Goal: Task Accomplishment & Management: Manage account settings

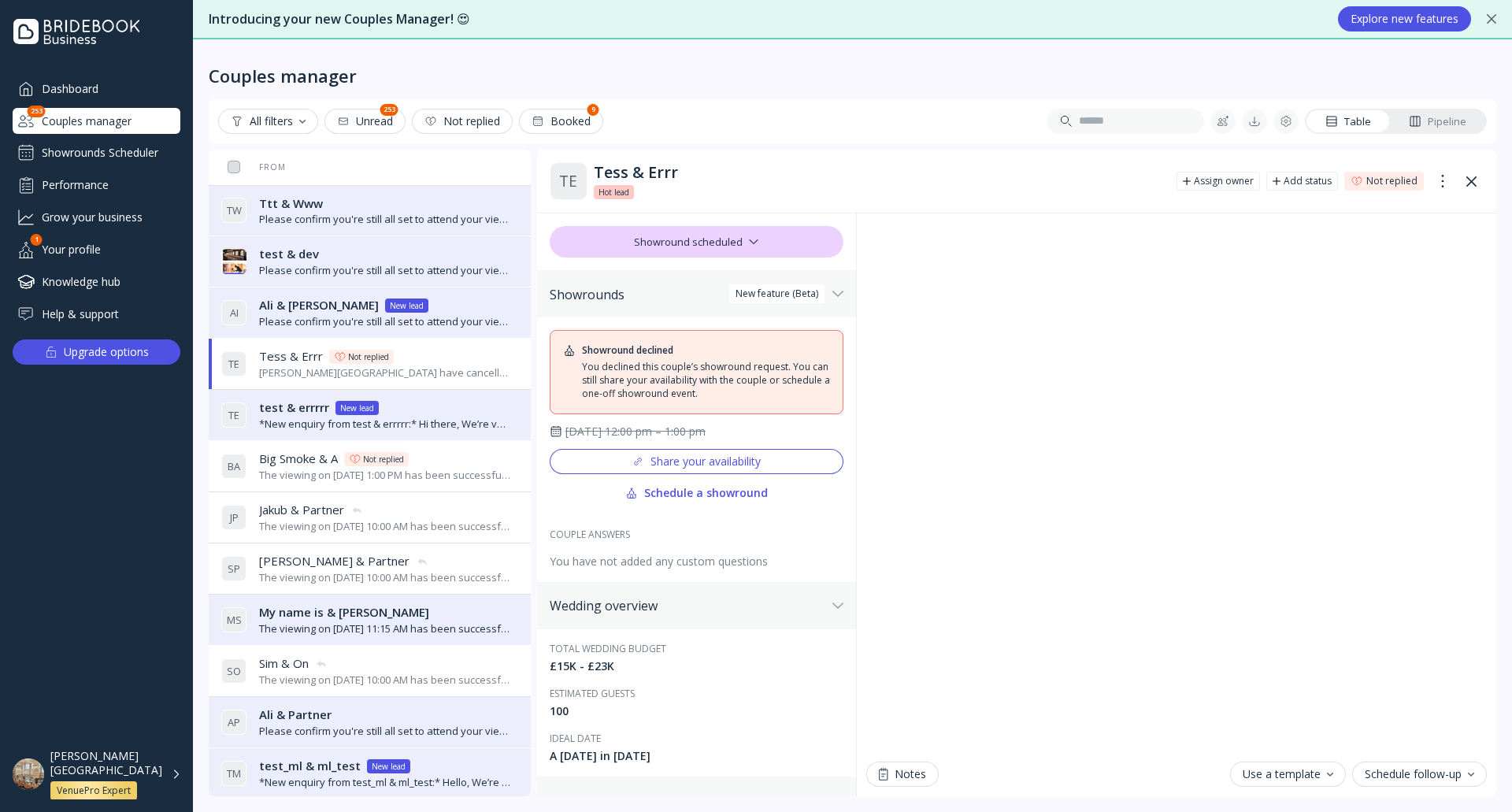
scroll to position [315, 0]
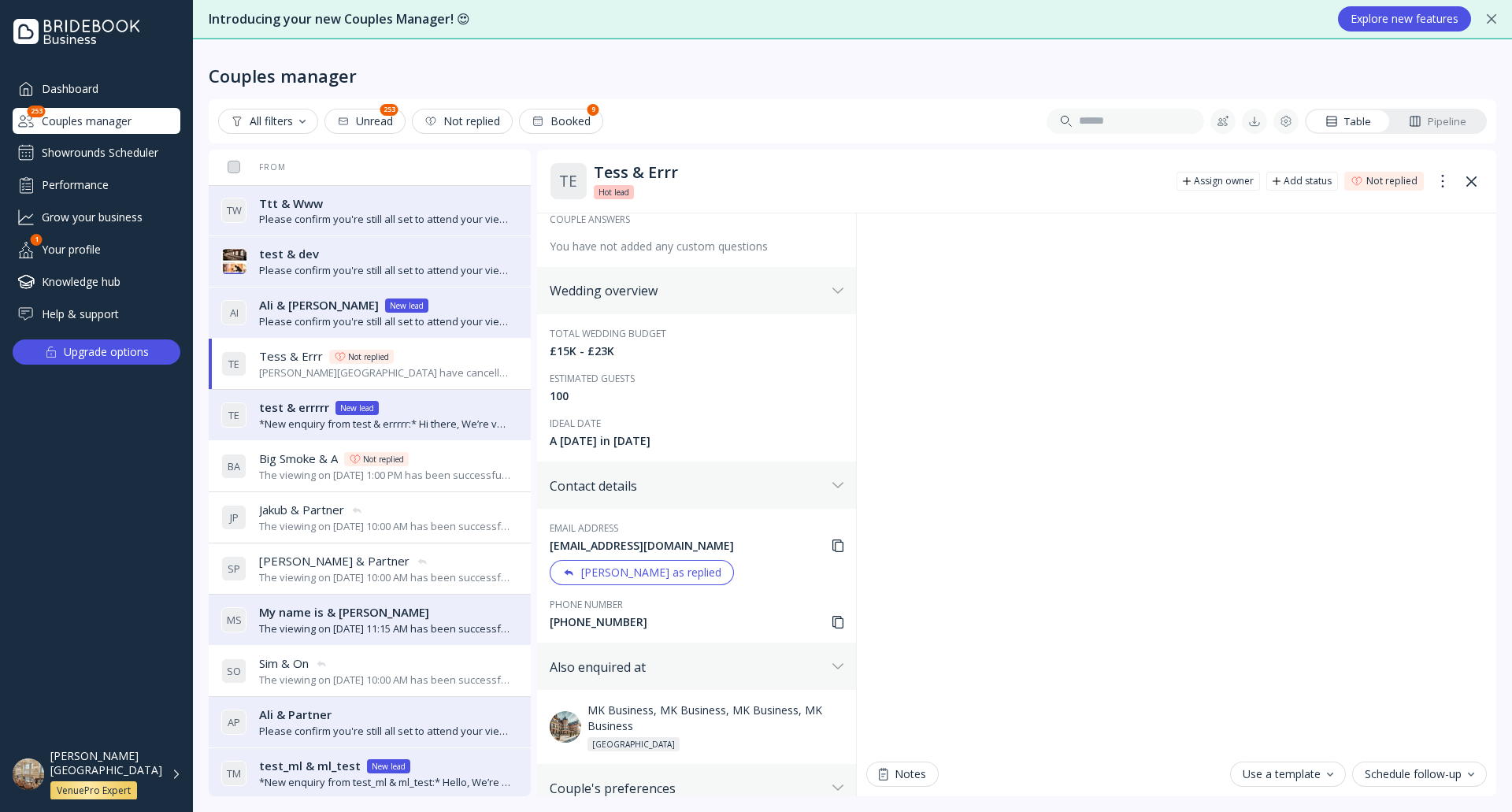
click at [171, 772] on div "[PERSON_NAME][GEOGRAPHIC_DATA] VenuePro Expert" at bounding box center [115, 774] width 131 height 51
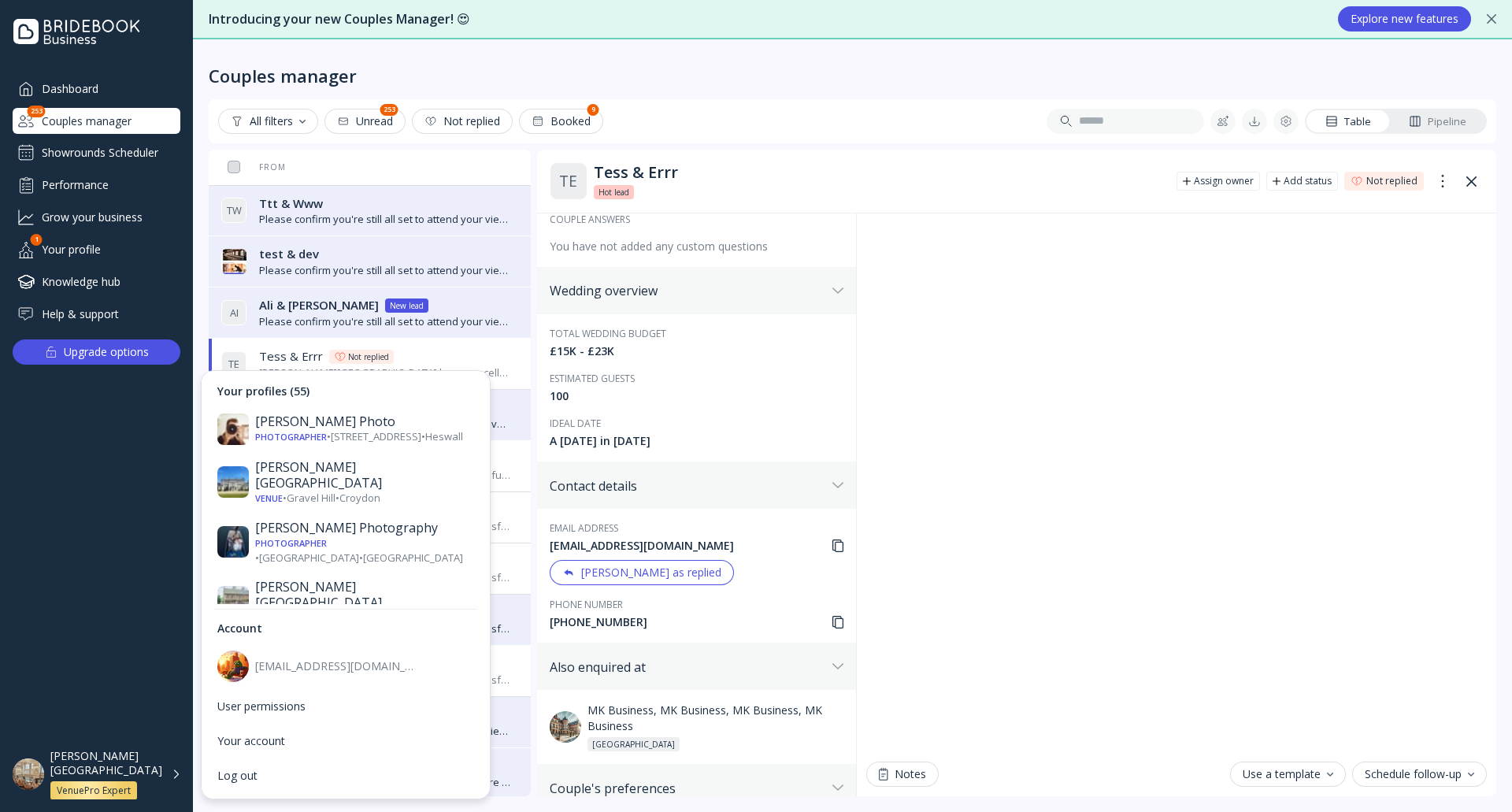
click at [815, 171] on div "Tess & Errr" at bounding box center [878, 172] width 570 height 19
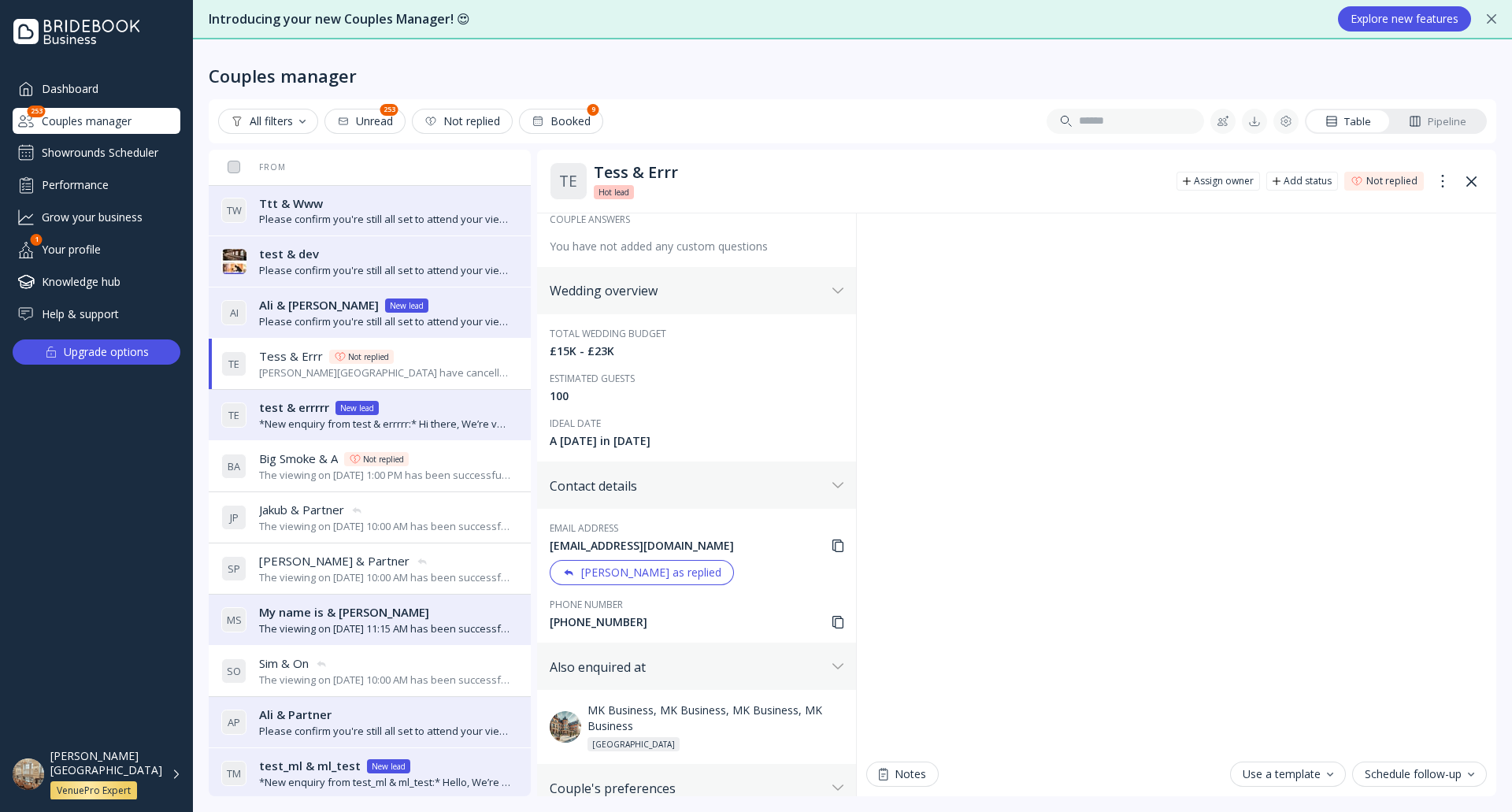
click at [421, 264] on div "Please confirm you're still all set to attend your viewing at [PERSON_NAME][GEO…" at bounding box center [385, 270] width 253 height 15
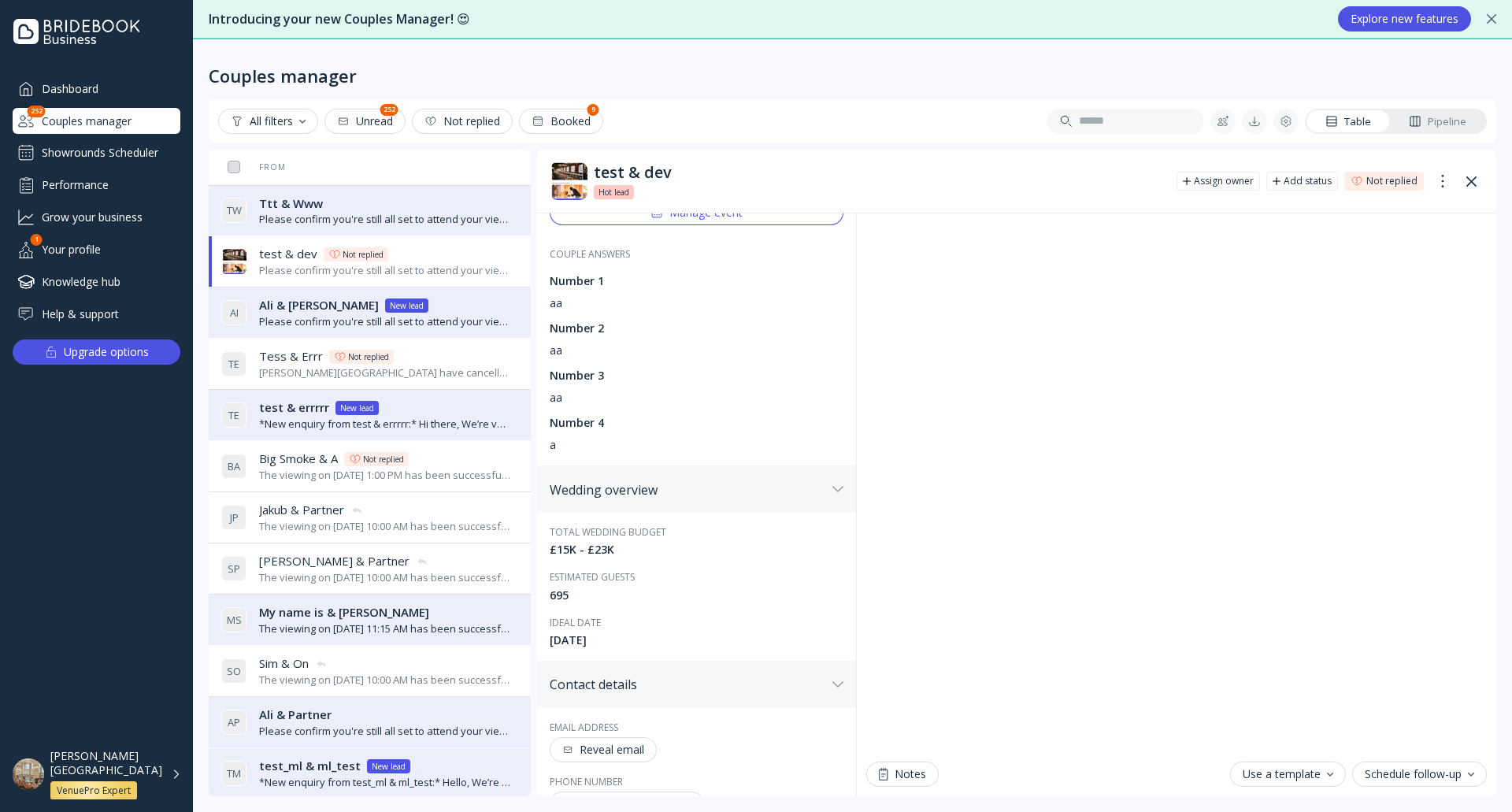
scroll to position [236, 0]
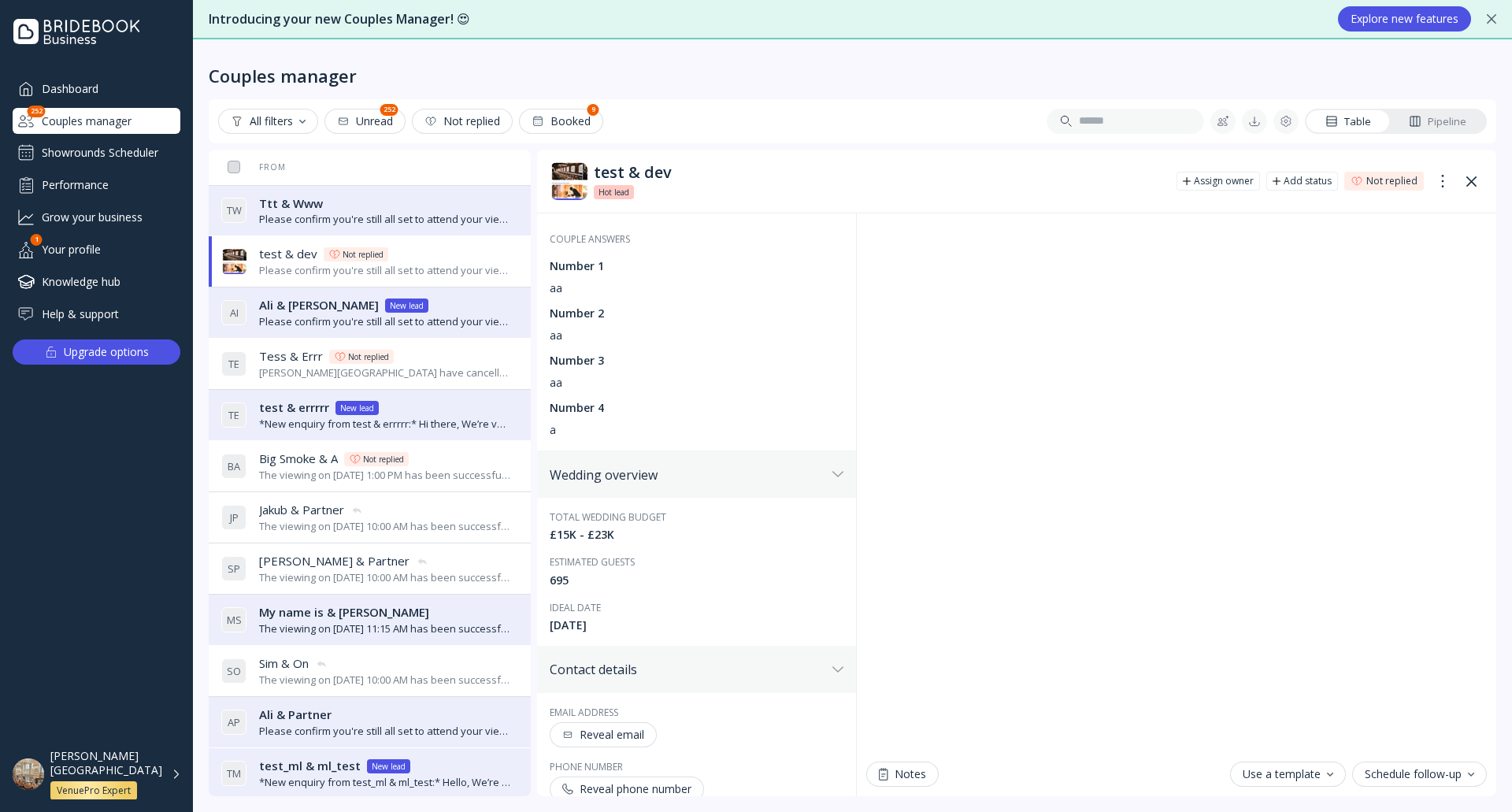
click at [636, 740] on div "Reveal email" at bounding box center [603, 735] width 82 height 13
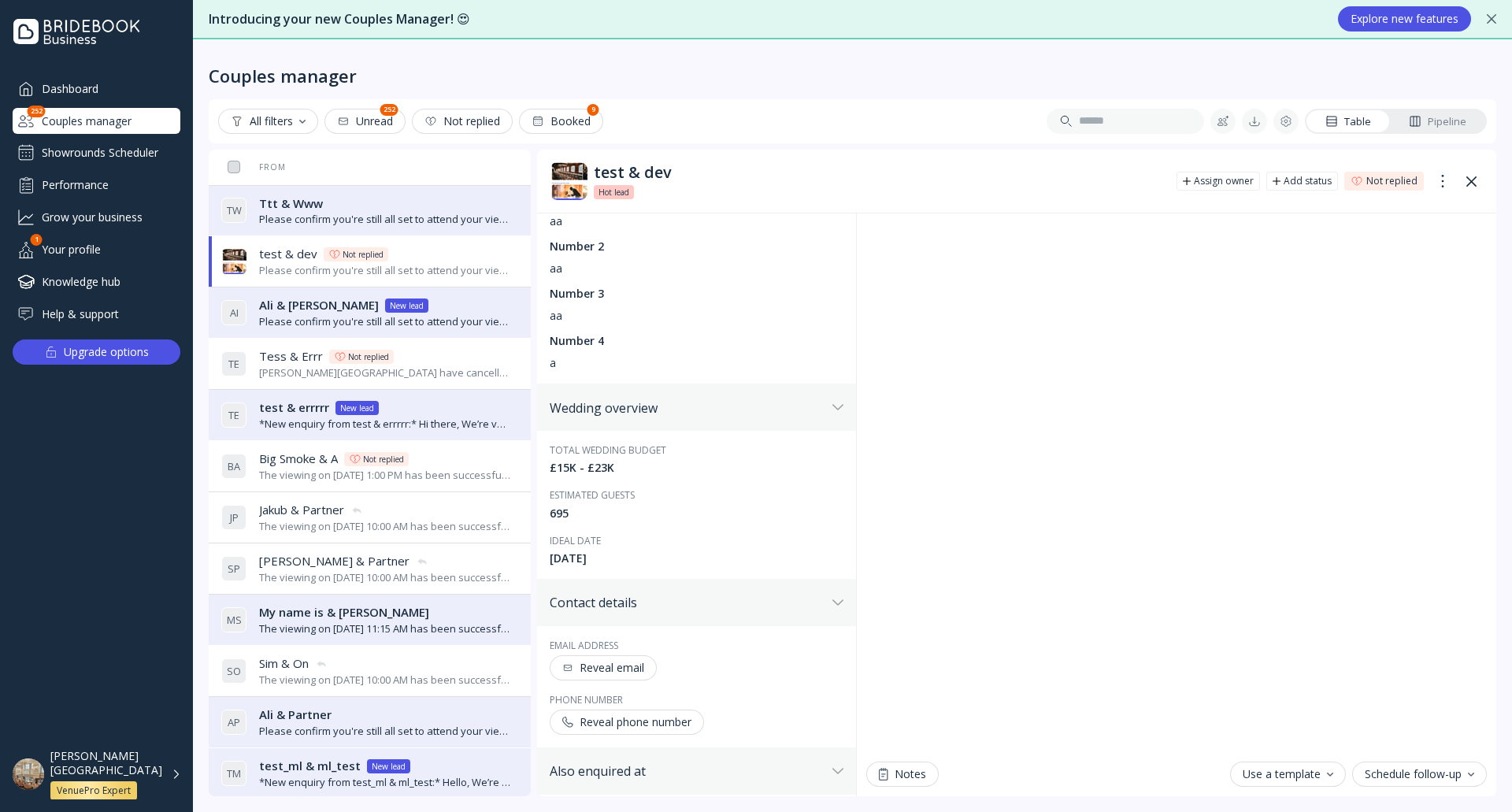
scroll to position [394, 0]
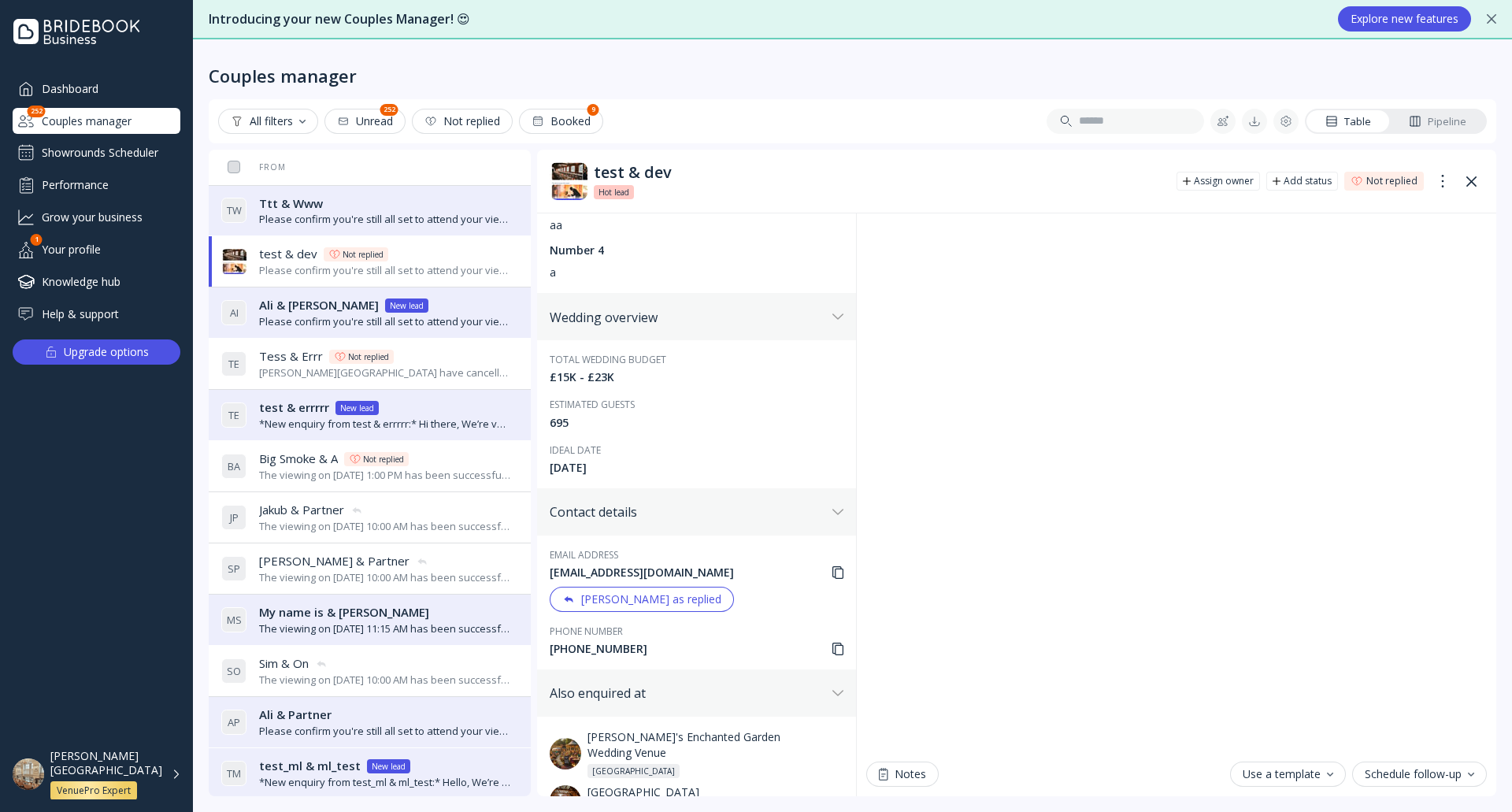
click at [833, 567] on icon at bounding box center [838, 572] width 11 height 13
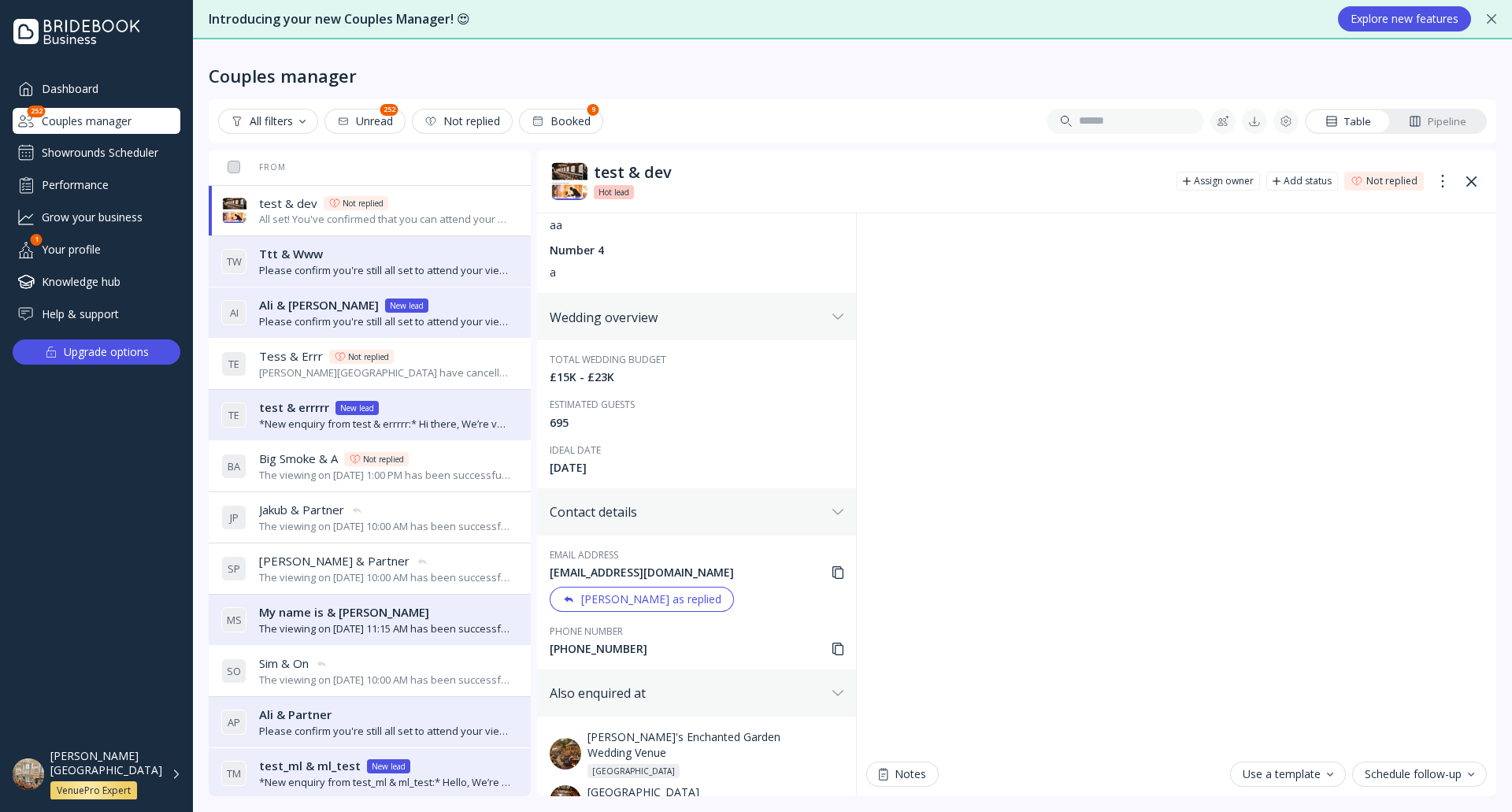
click at [175, 771] on div "[PERSON_NAME][GEOGRAPHIC_DATA] VenuePro Expert" at bounding box center [115, 774] width 131 height 51
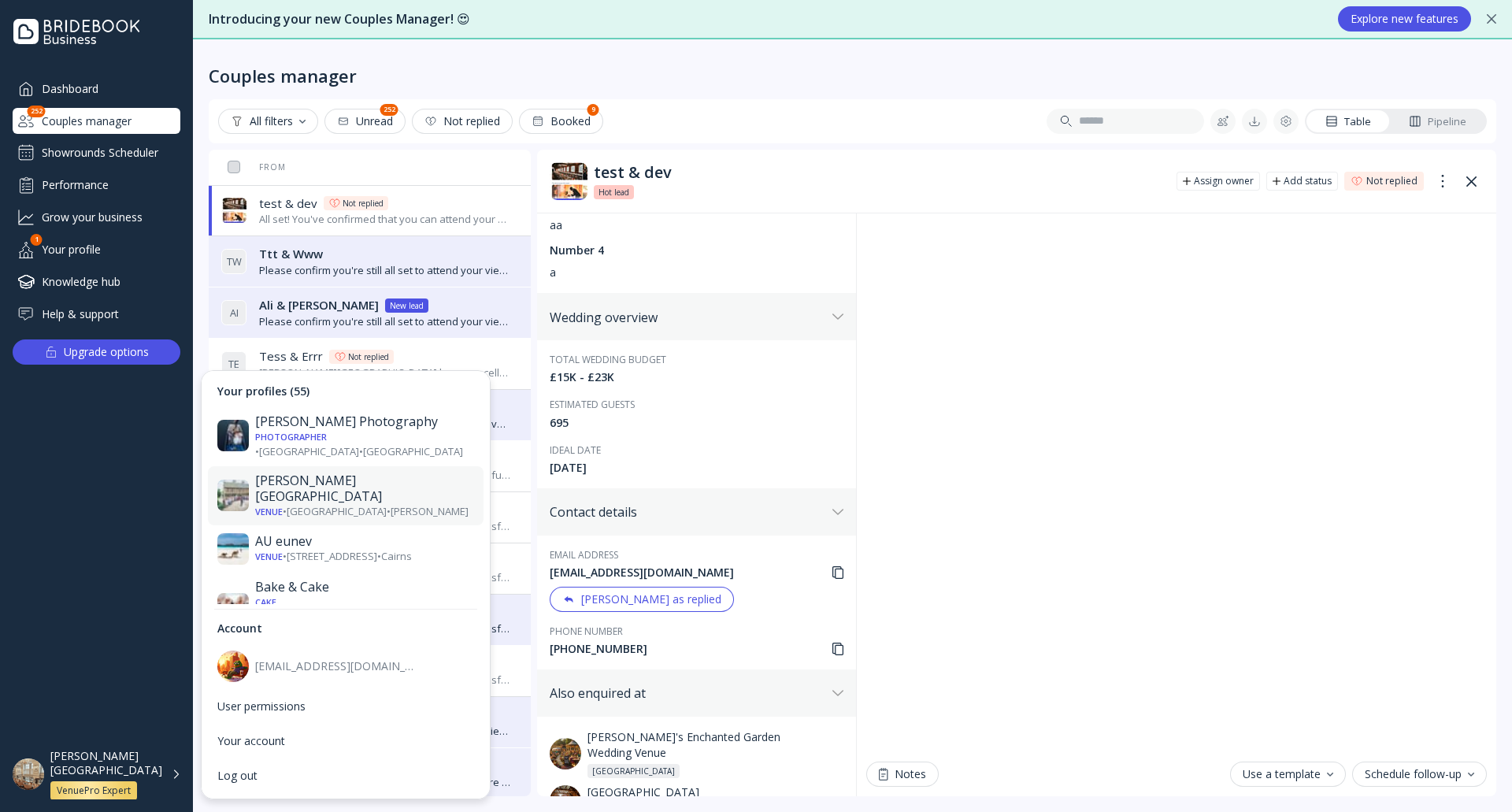
scroll to position [79, 0]
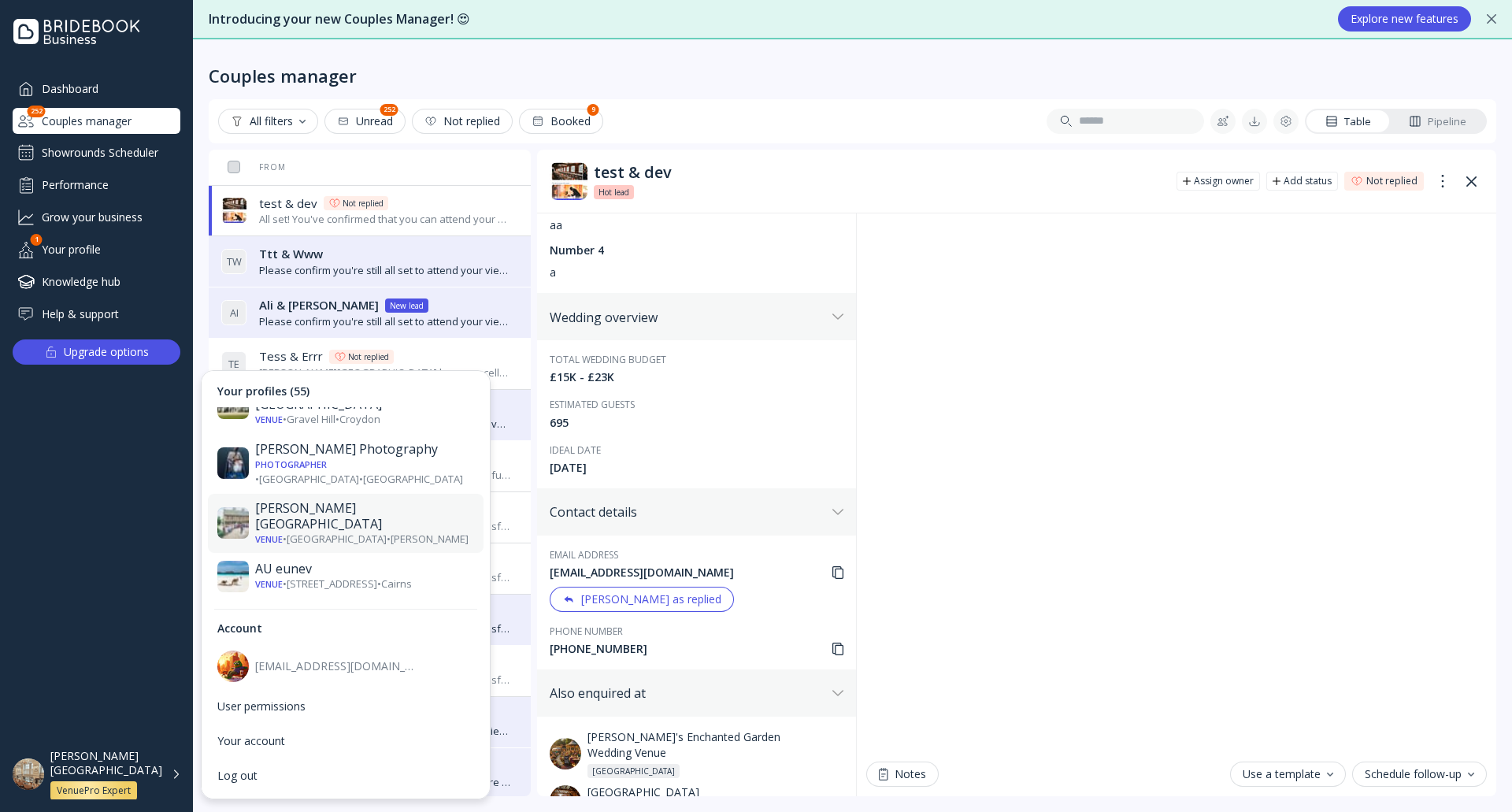
click at [358, 500] on div "[PERSON_NAME][GEOGRAPHIC_DATA]" at bounding box center [364, 516] width 219 height 31
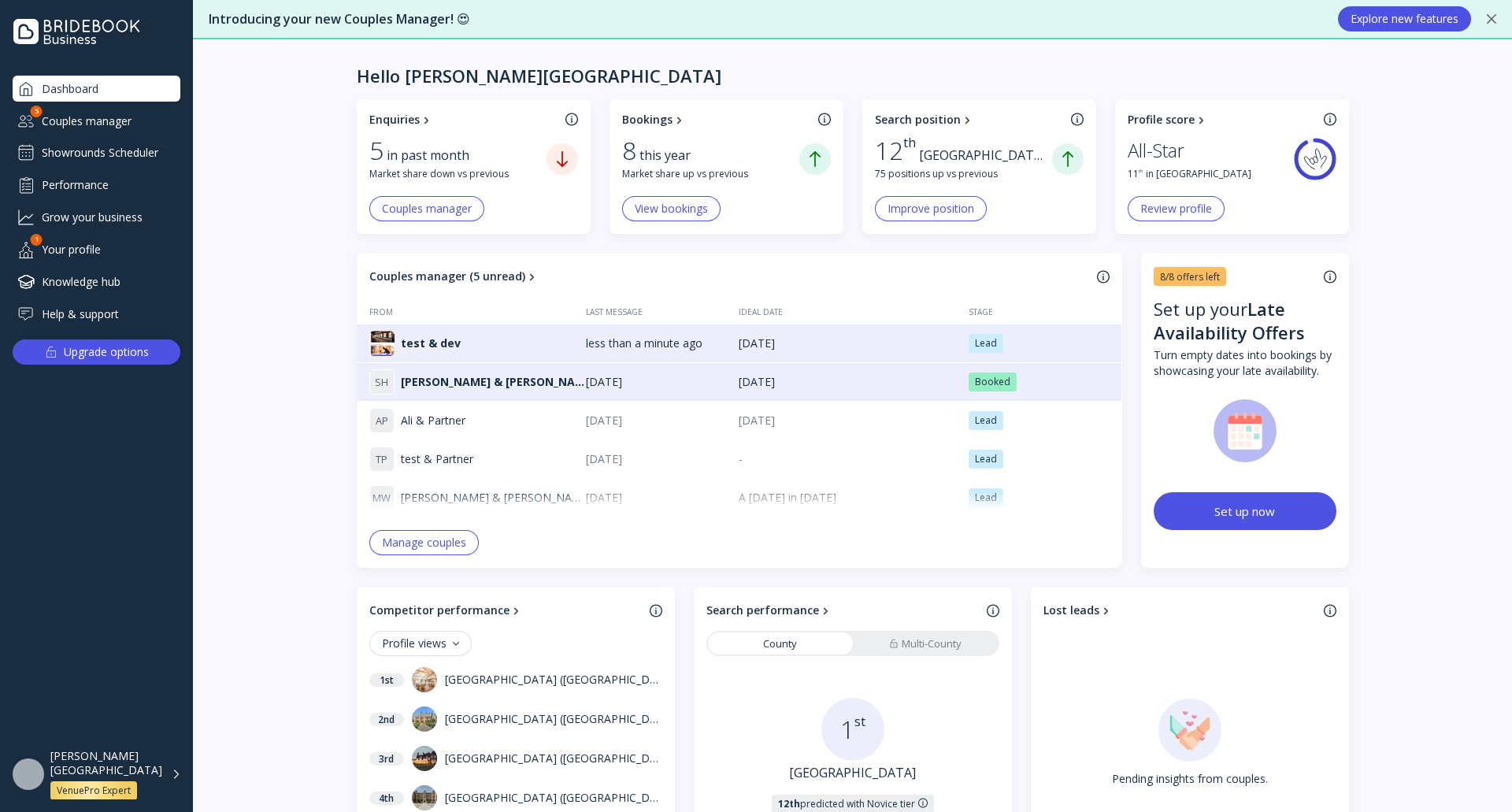
click at [115, 148] on div "Showrounds Scheduler" at bounding box center [97, 152] width 168 height 25
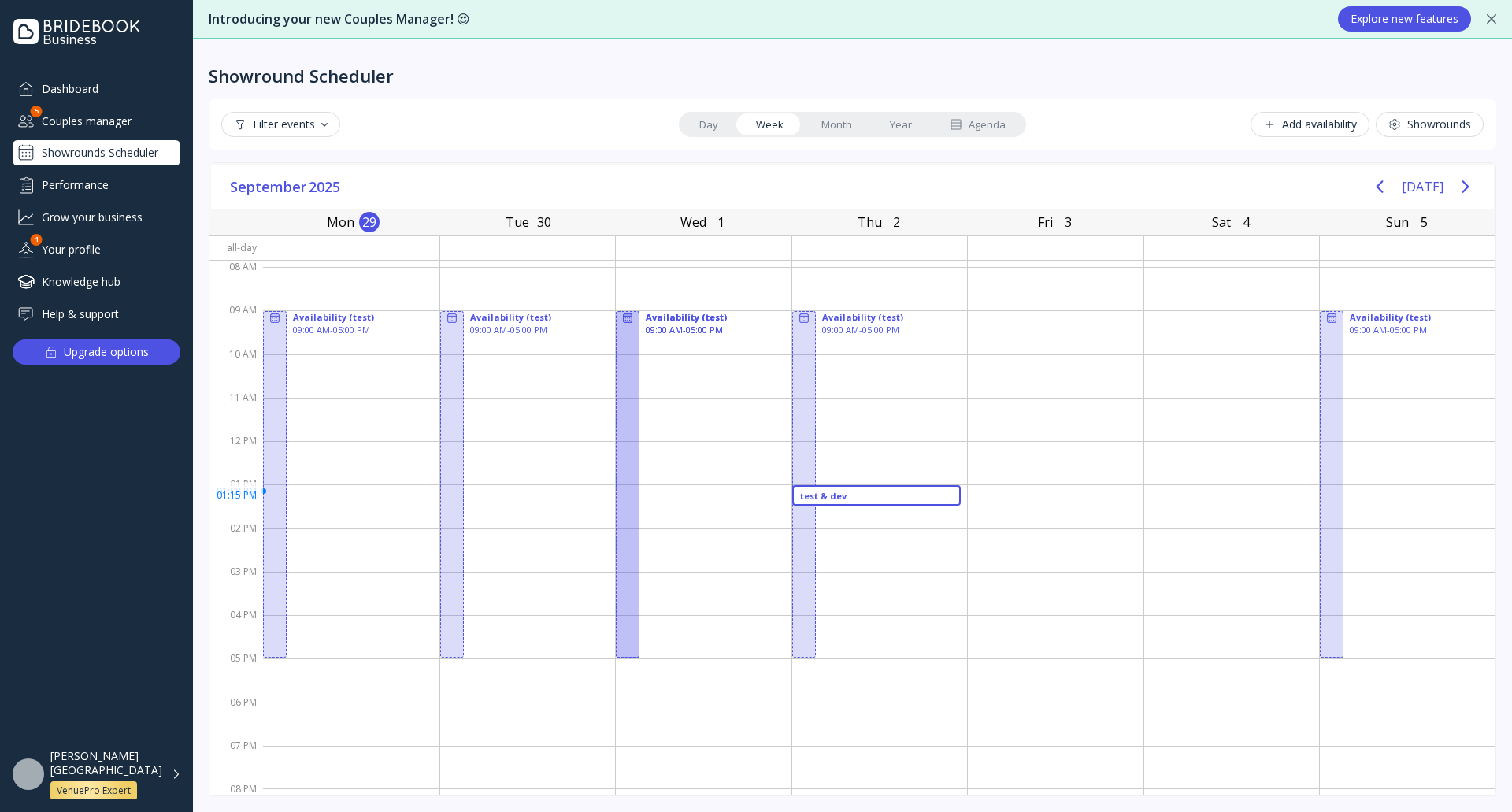
click at [862, 501] on div "test & dev" at bounding box center [878, 496] width 170 height 21
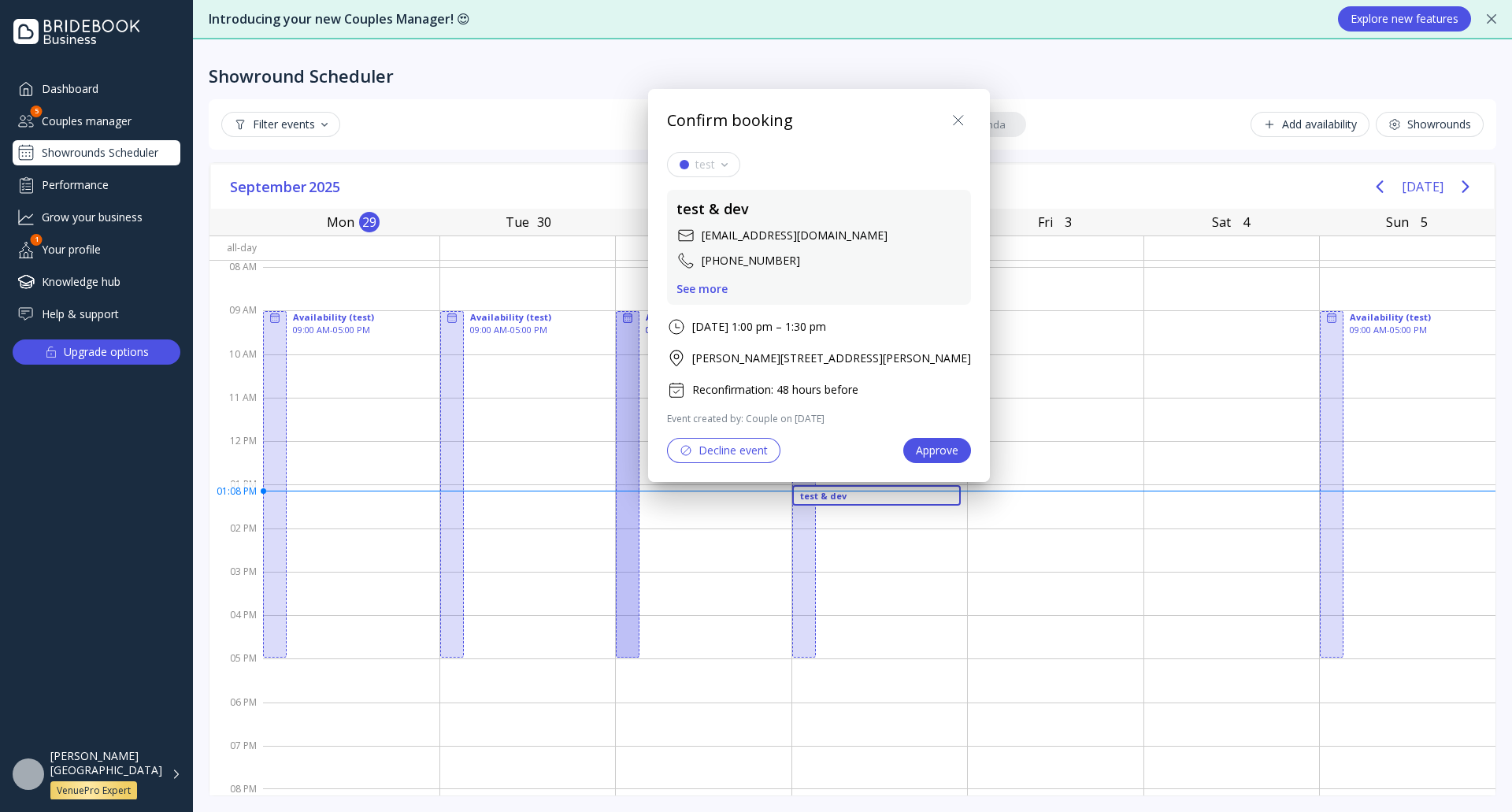
click at [758, 453] on div "Decline event" at bounding box center [724, 450] width 88 height 13
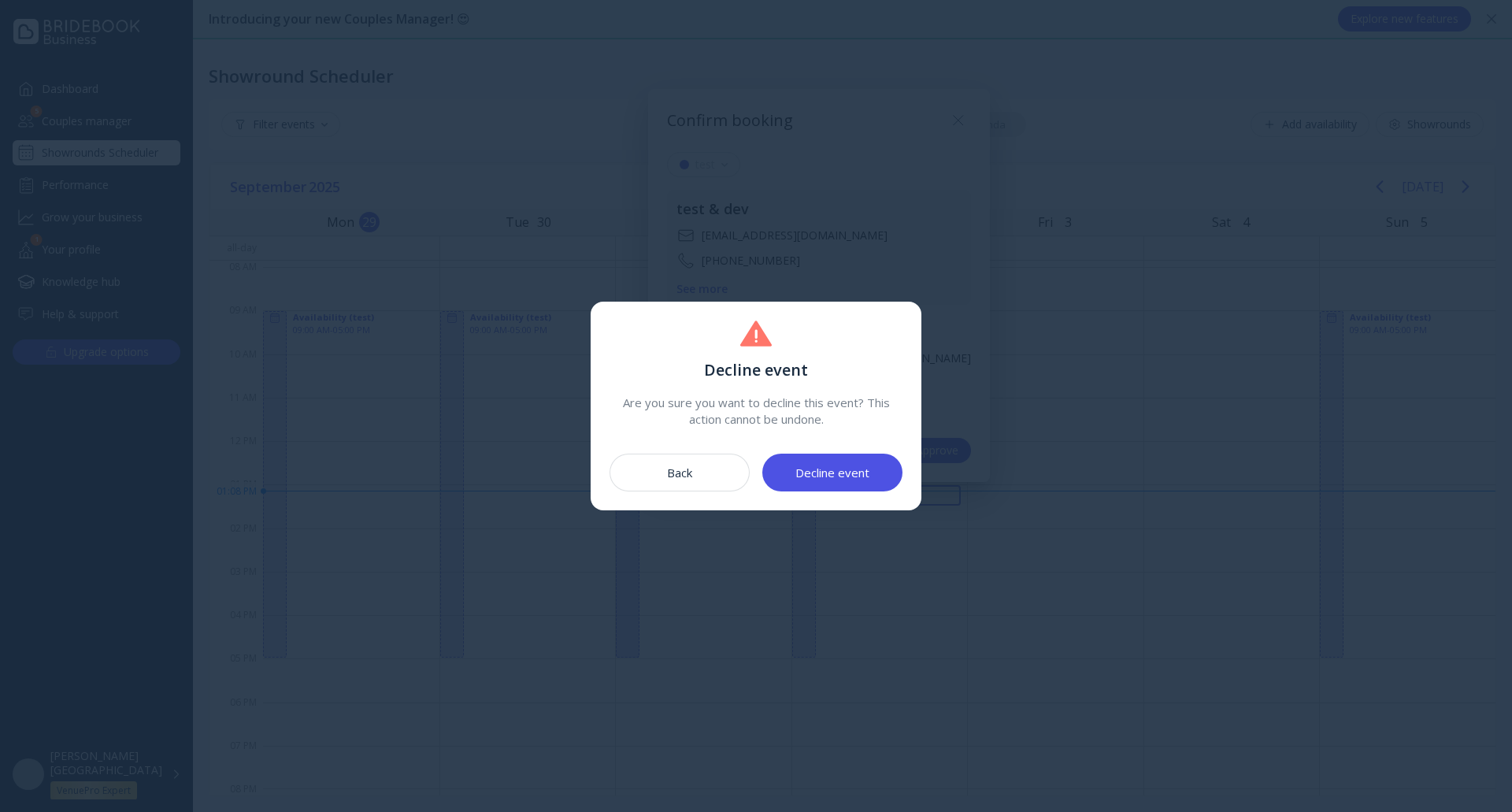
click at [855, 469] on div "Decline event" at bounding box center [833, 473] width 74 height 13
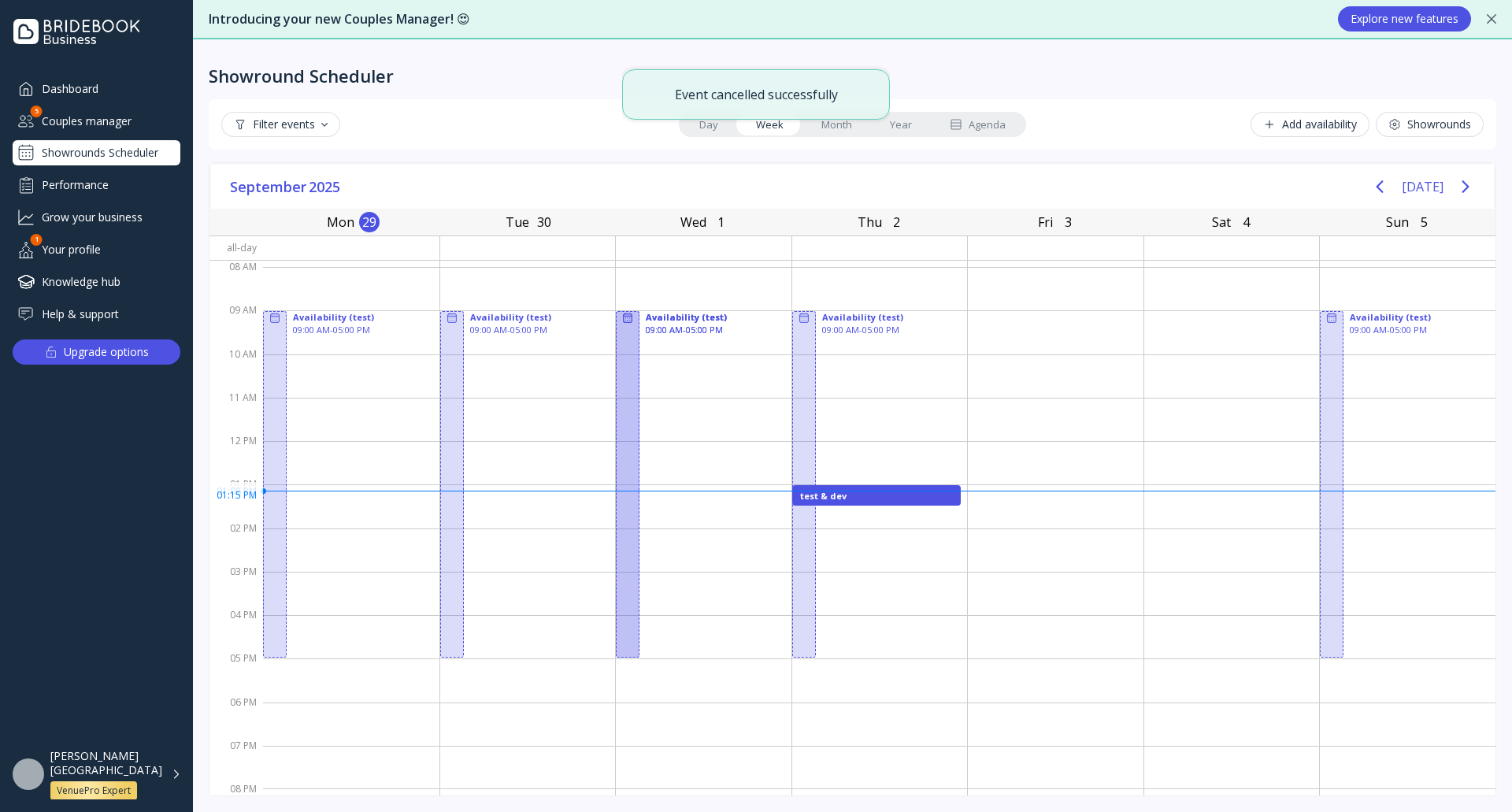
click at [876, 497] on div "test & dev" at bounding box center [877, 495] width 153 height 11
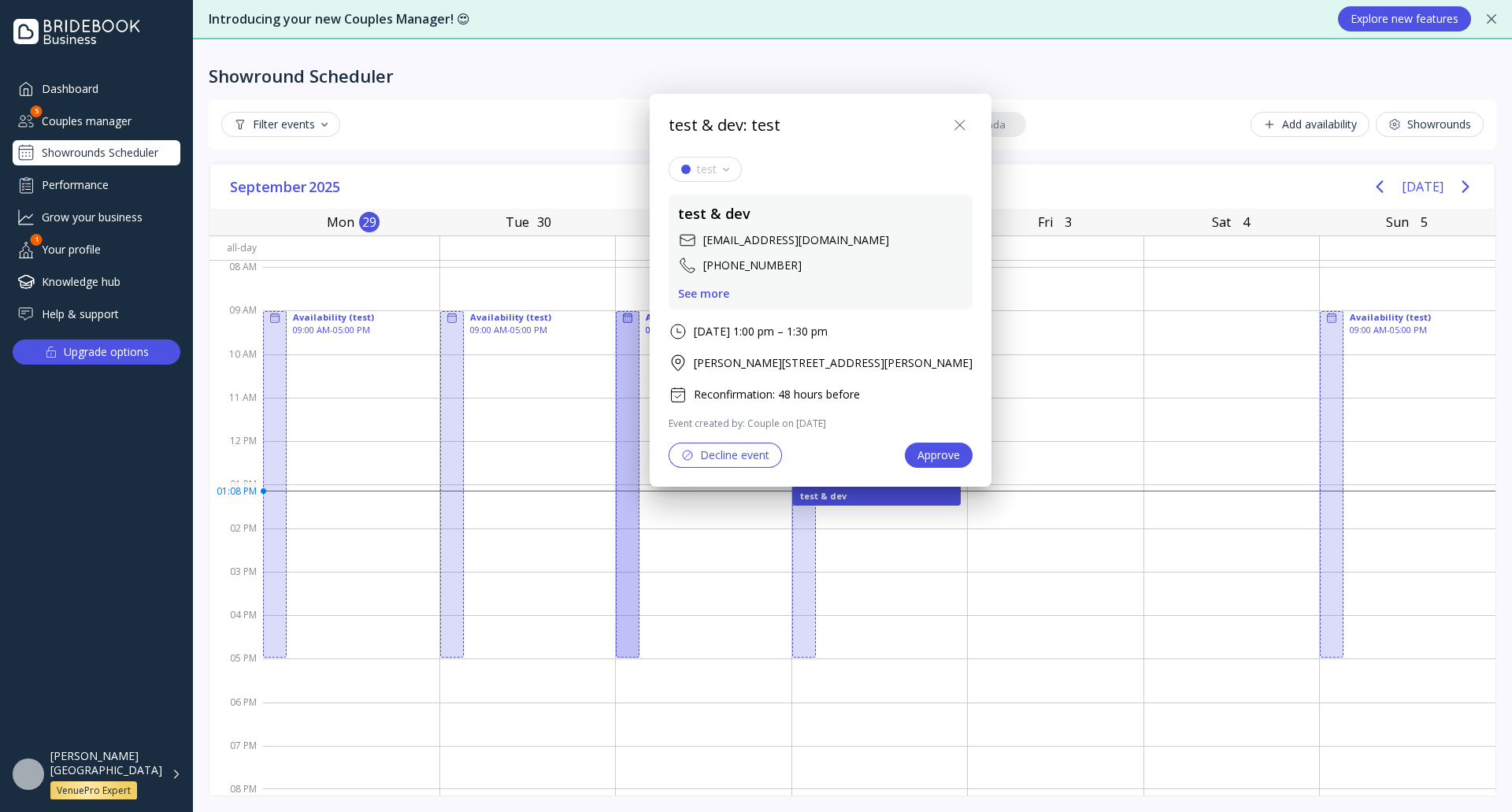
click at [1135, 60] on div at bounding box center [756, 406] width 1765 height 1065
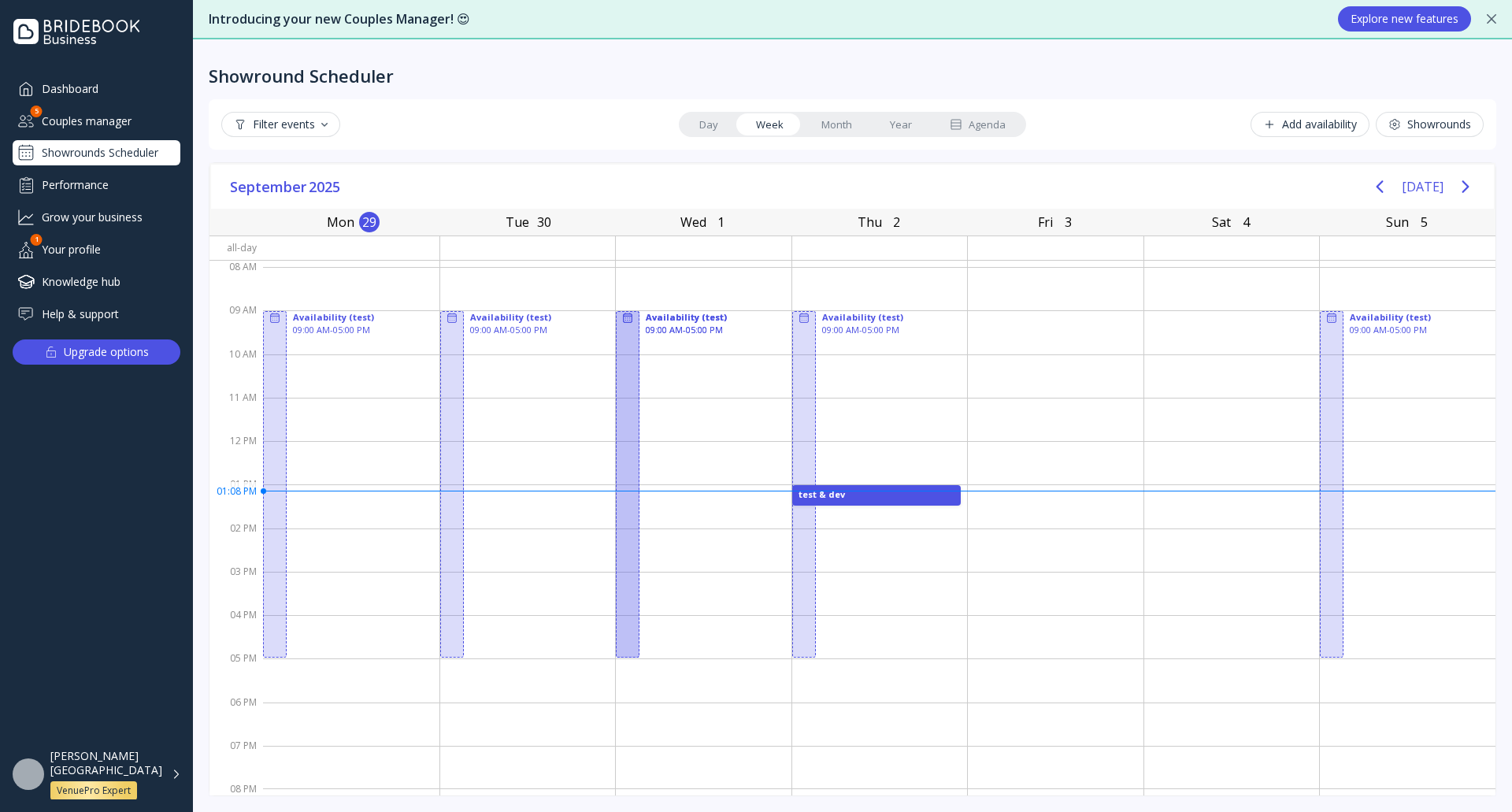
click at [126, 119] on div "Couples manager" at bounding box center [97, 121] width 168 height 26
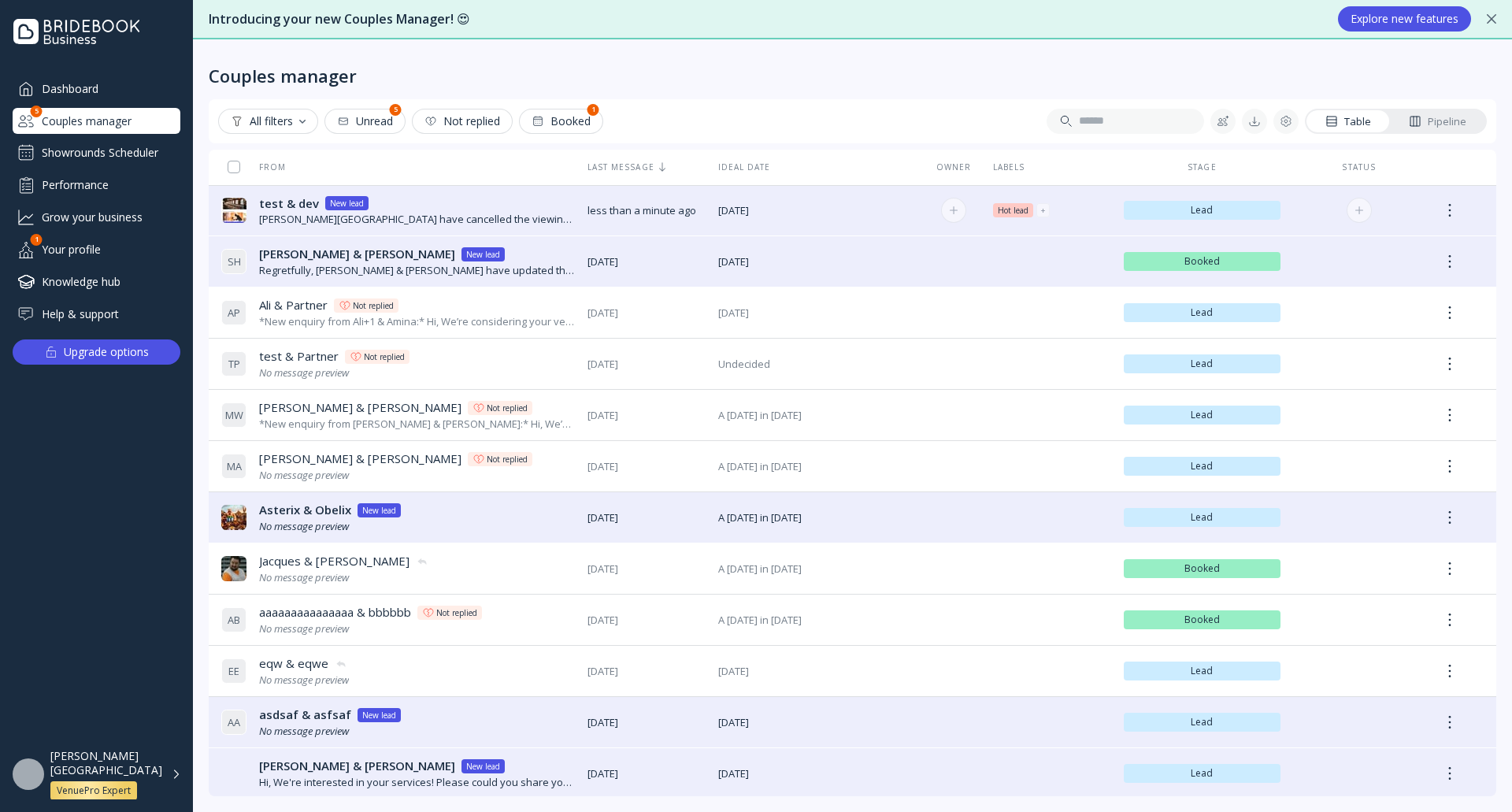
click at [430, 203] on div "test & dev test & dev New lead" at bounding box center [416, 203] width 316 height 16
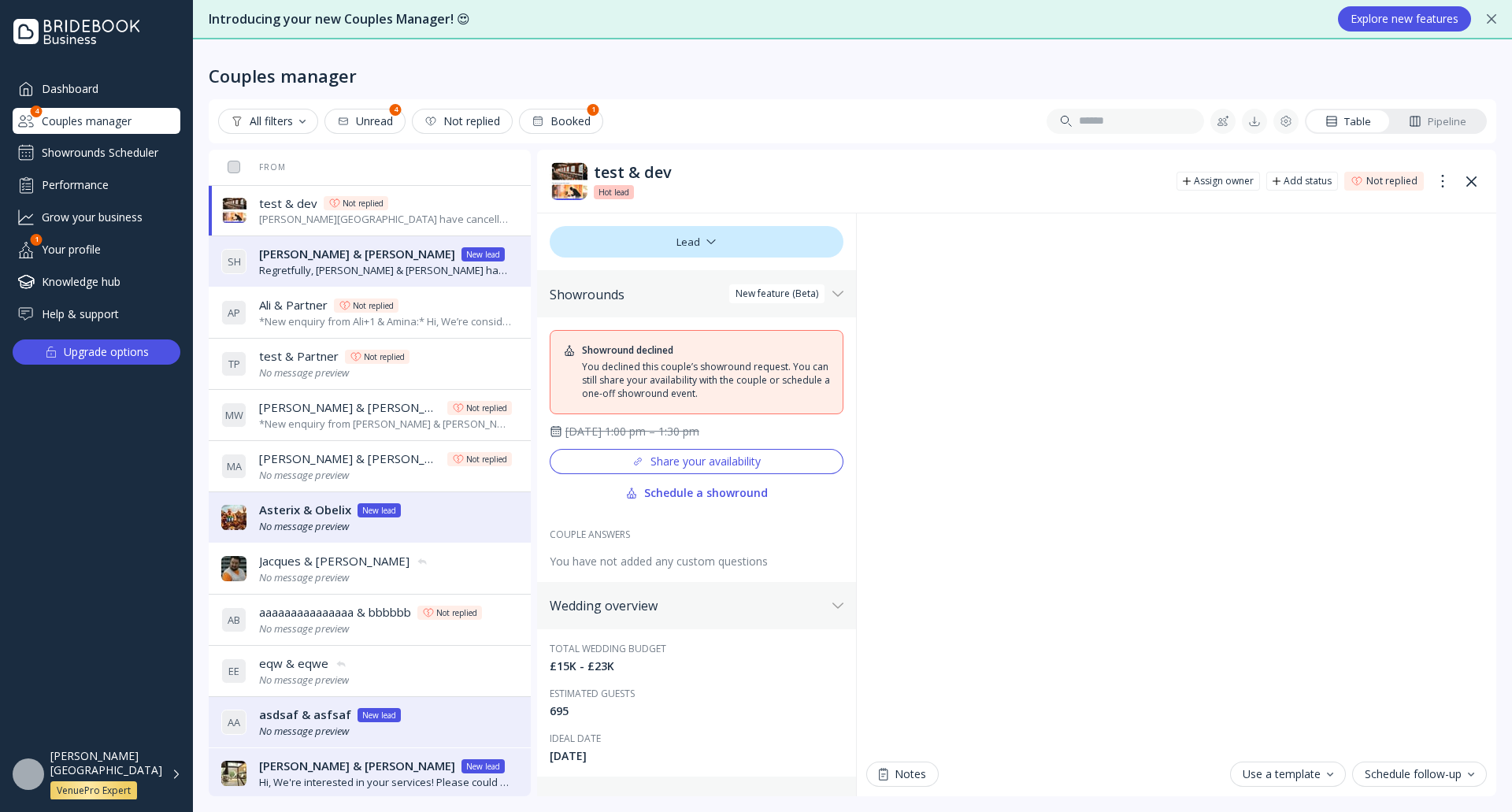
click at [172, 776] on div "[PERSON_NAME][GEOGRAPHIC_DATA] VenuePro Expert" at bounding box center [115, 774] width 131 height 51
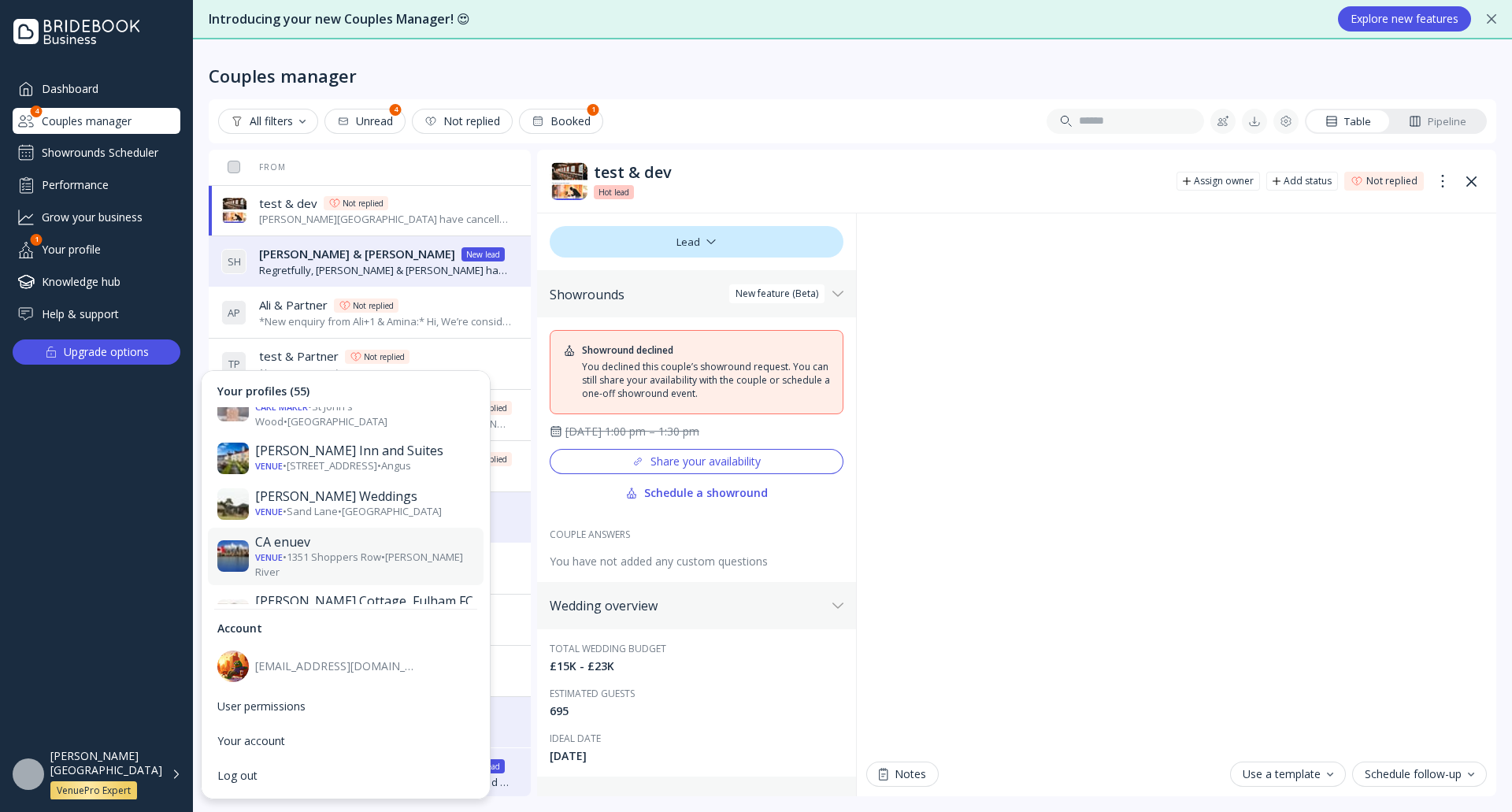
scroll to position [630, 0]
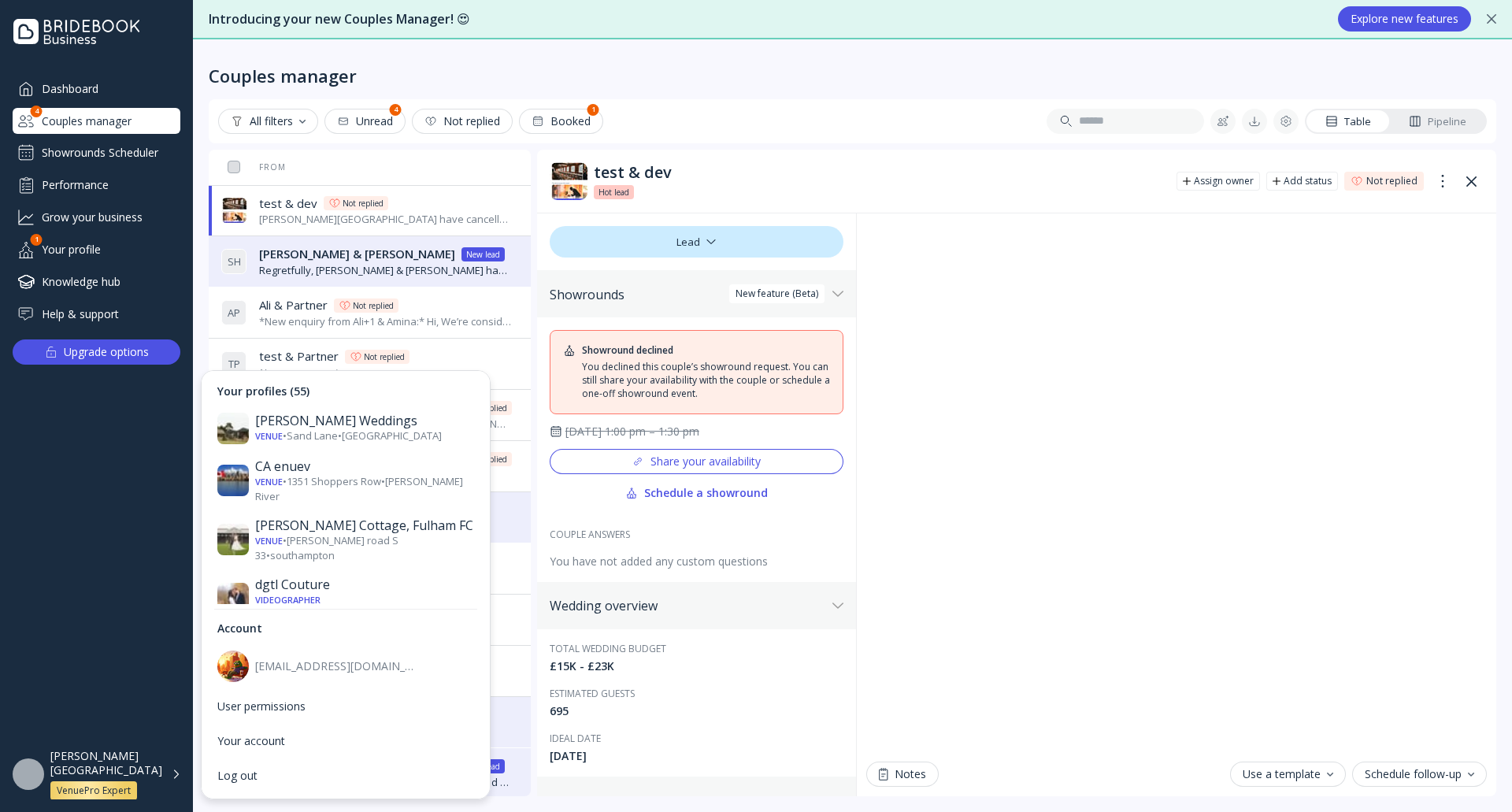
click at [368, 635] on div "[PERSON_NAME][GEOGRAPHIC_DATA]" at bounding box center [364, 651] width 219 height 31
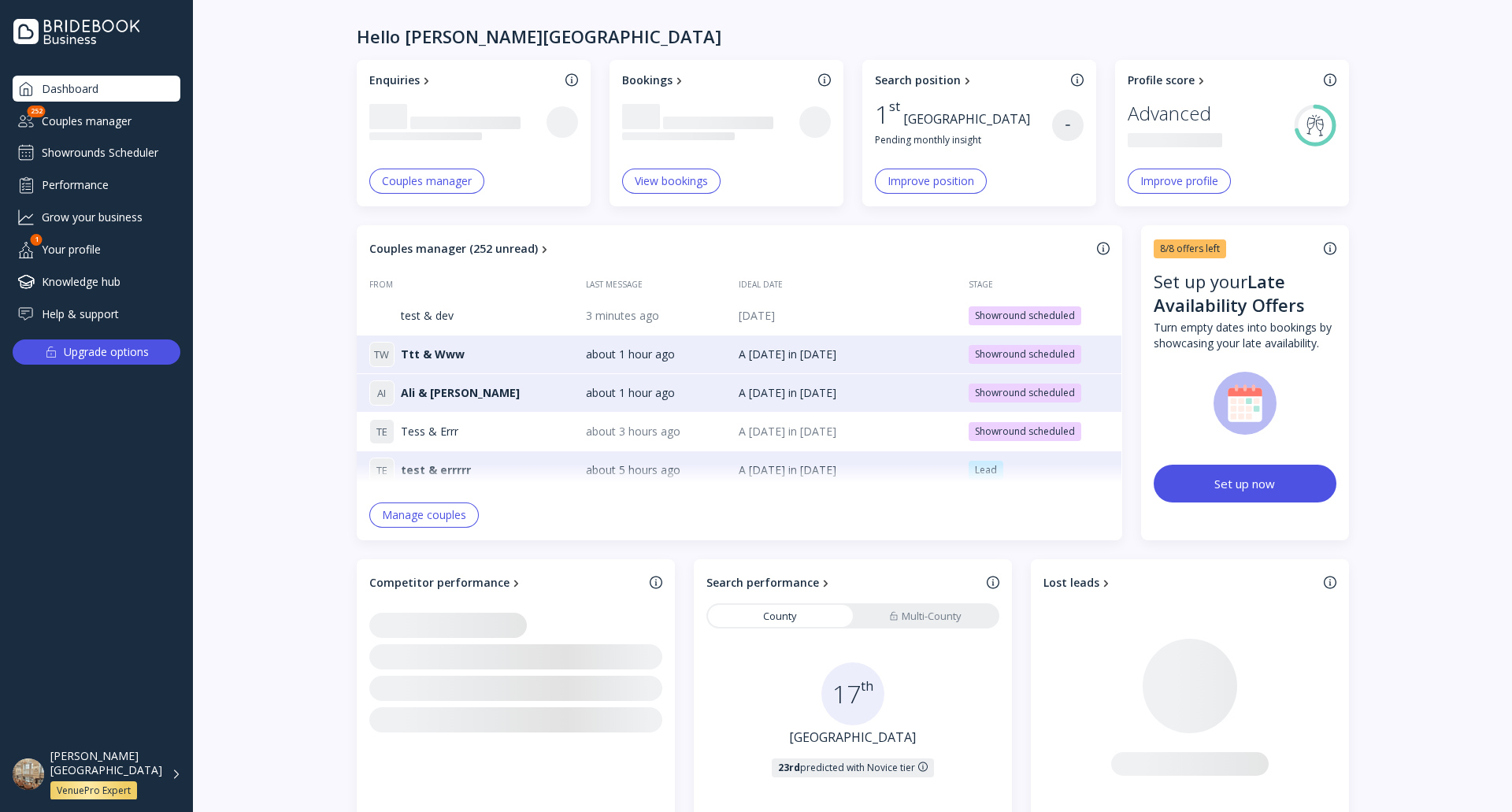
click at [100, 146] on div "Showrounds Scheduler" at bounding box center [97, 152] width 168 height 25
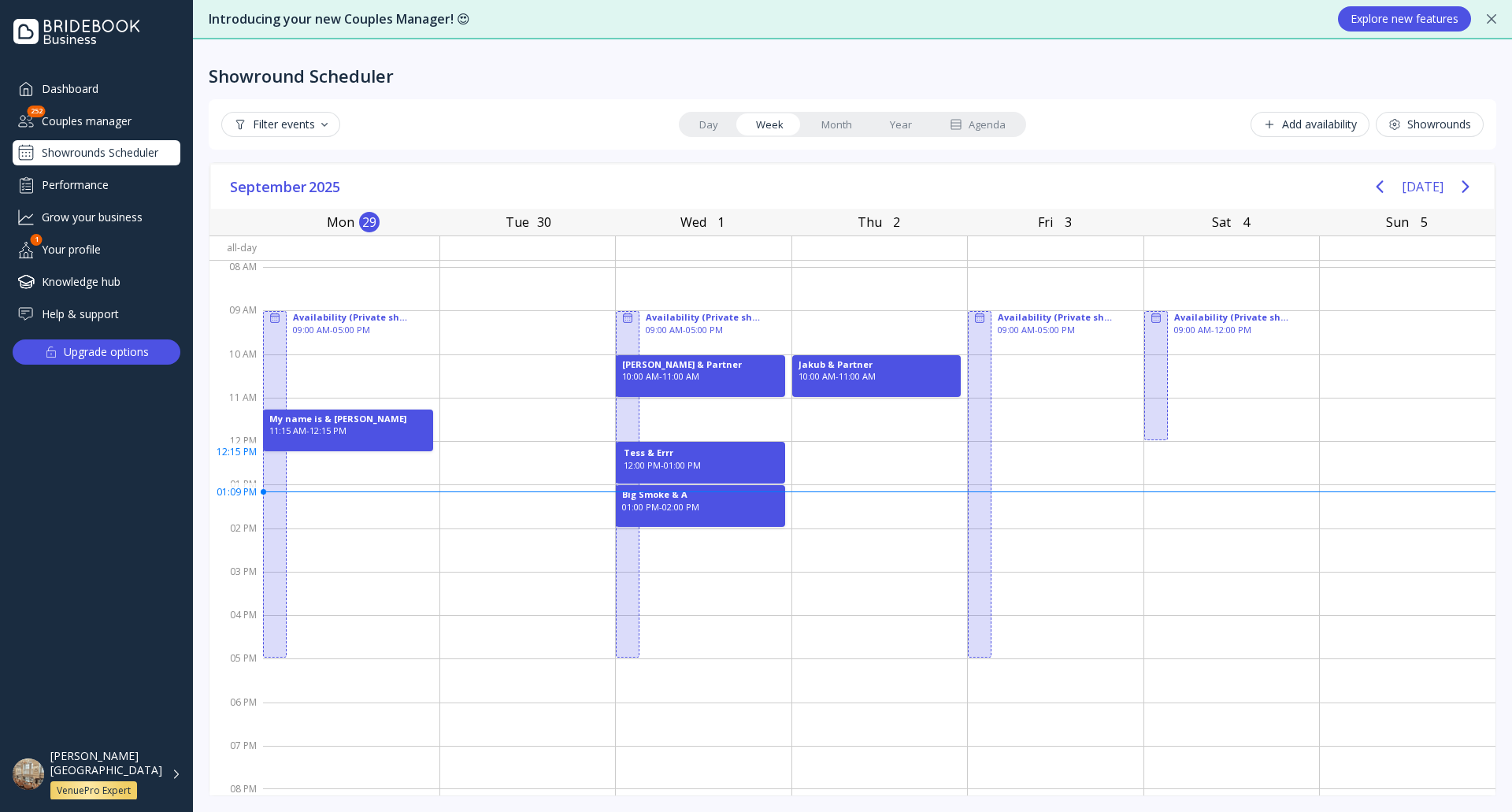
click at [707, 455] on div "Tess & Errr" at bounding box center [700, 453] width 153 height 13
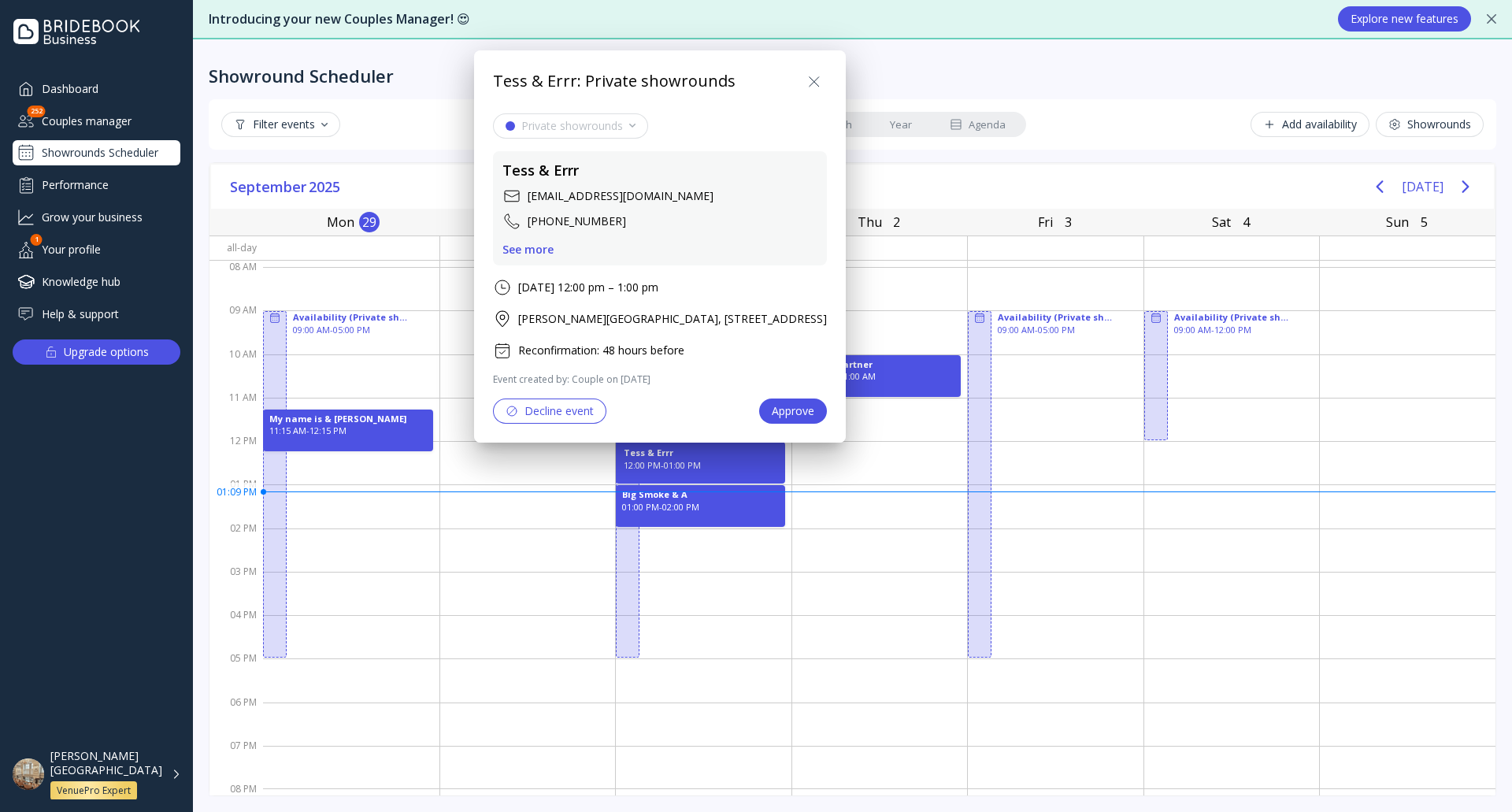
click at [532, 249] on div "See more" at bounding box center [528, 249] width 51 height 13
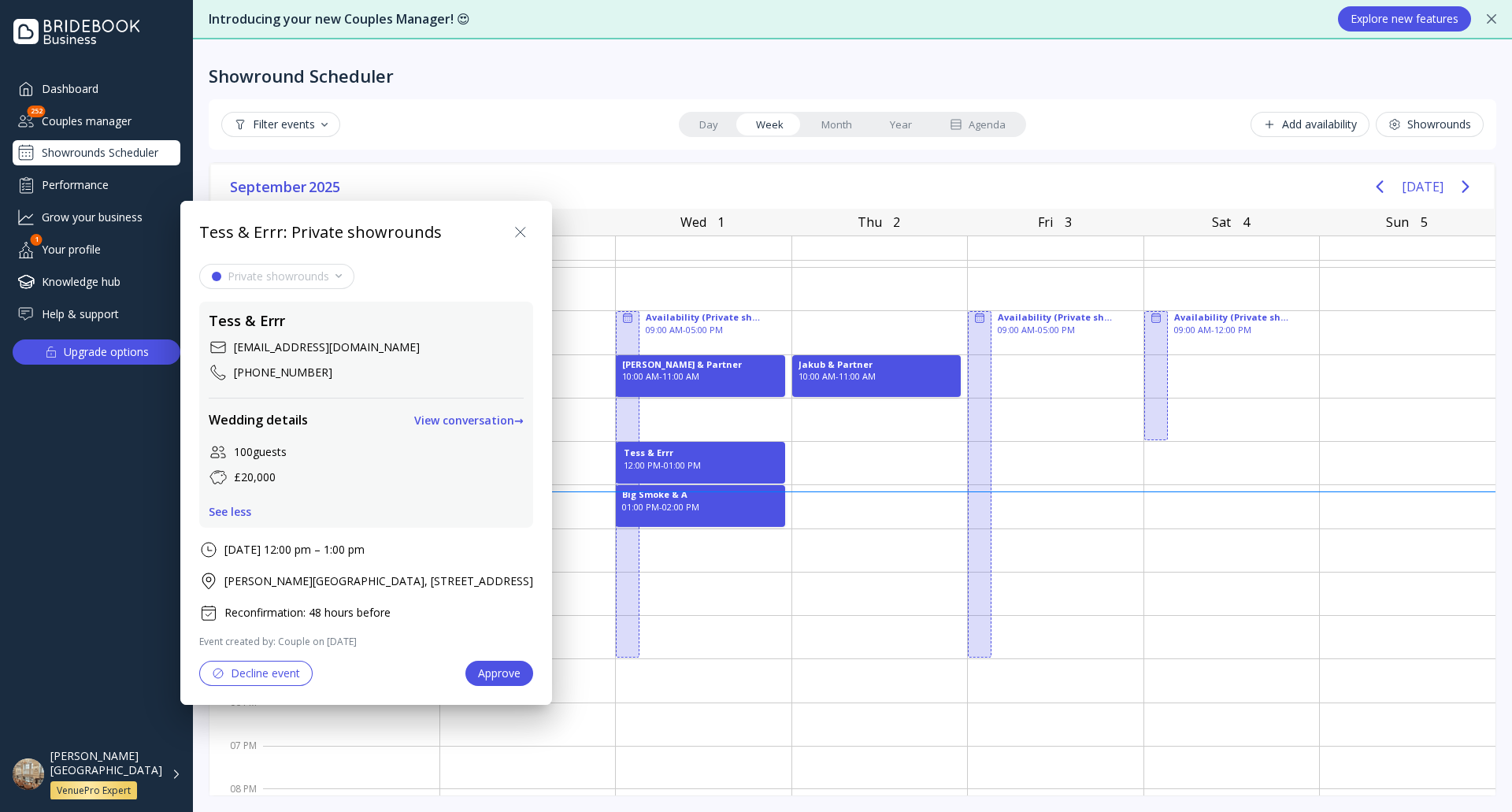
click at [524, 418] on div "View conversation →" at bounding box center [469, 421] width 110 height 13
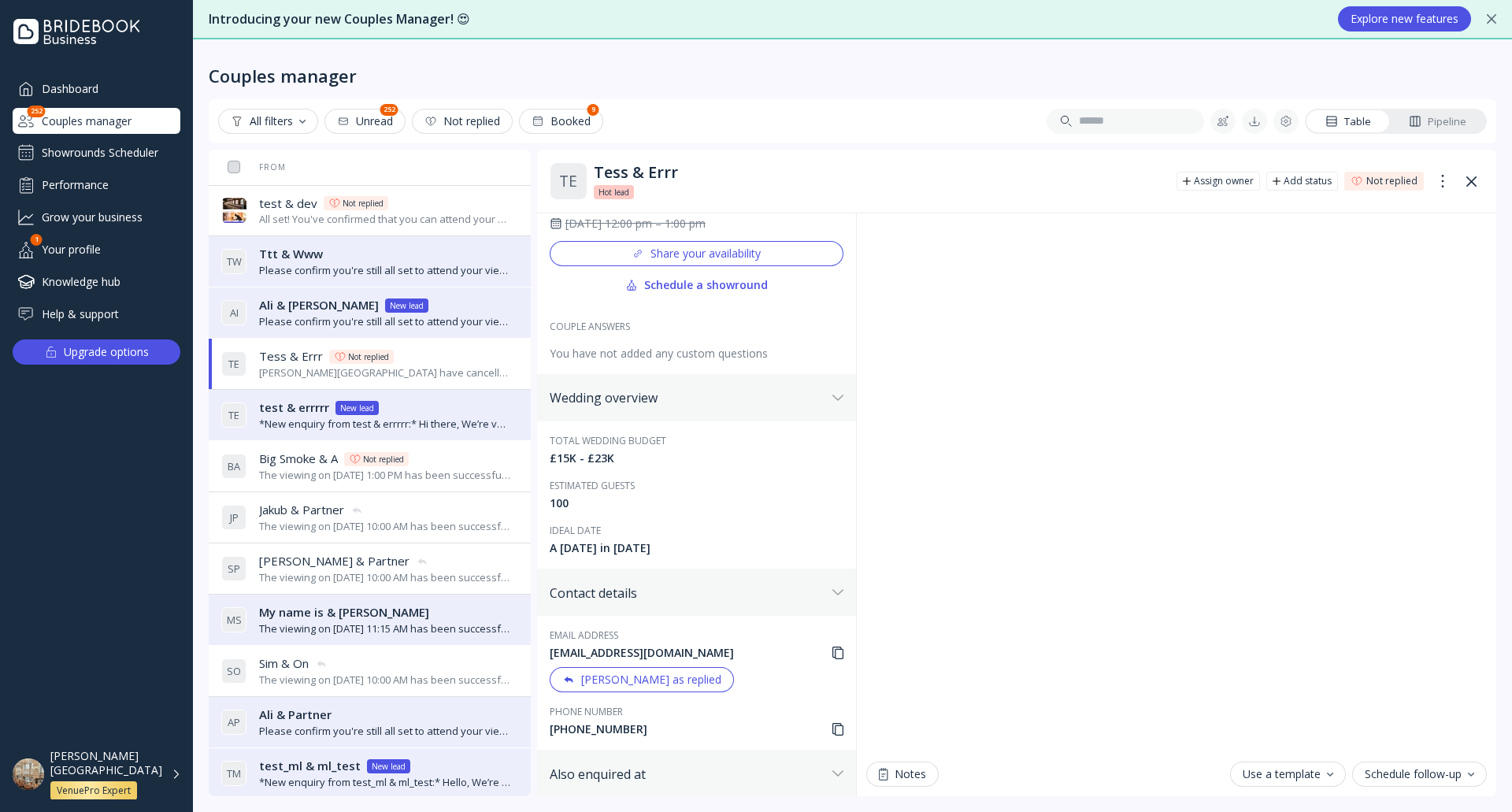
scroll to position [236, 0]
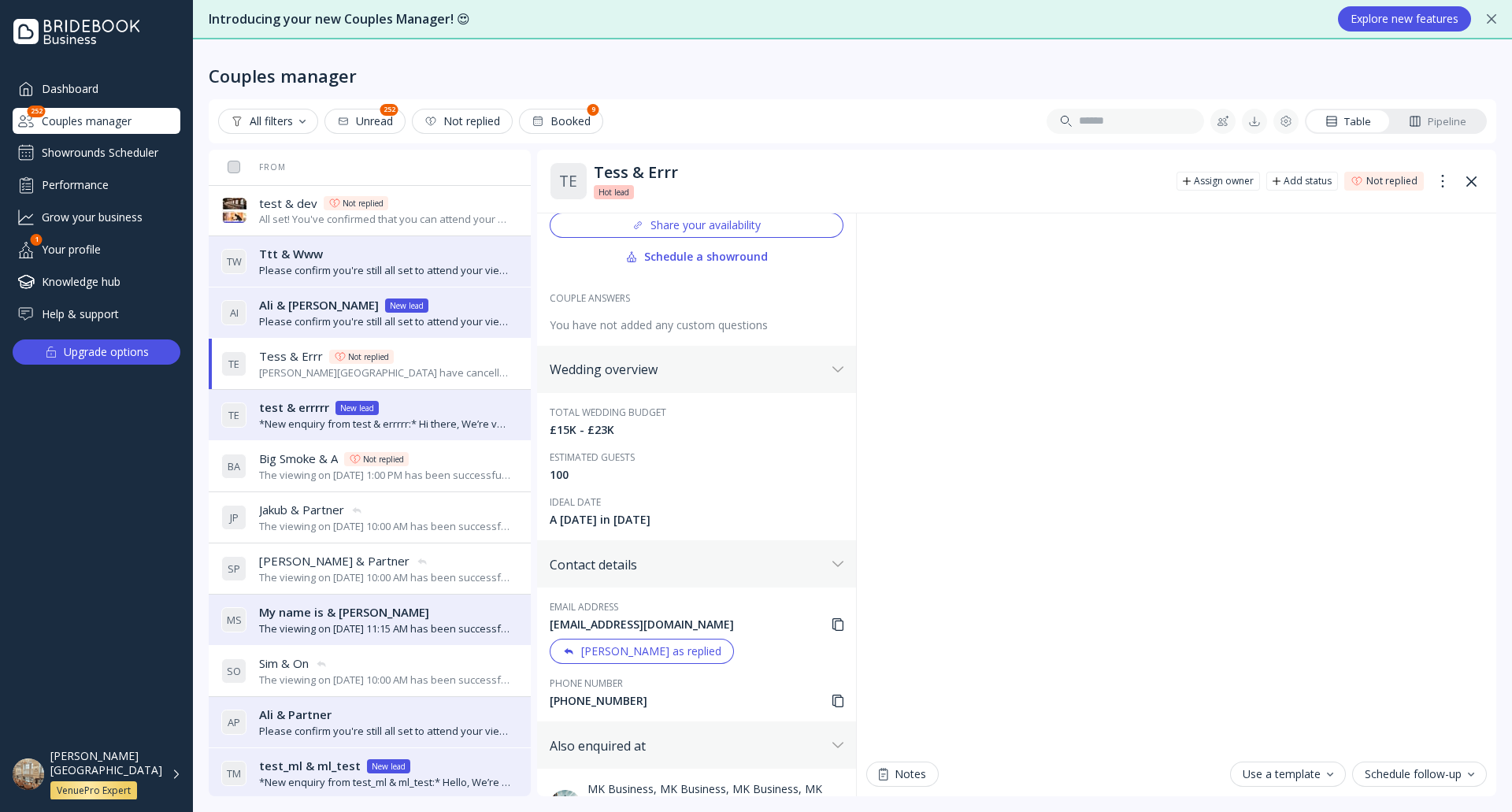
click at [608, 699] on div "[PHONE_NUMBER]" at bounding box center [696, 701] width 293 height 16
copy div "[PHONE_NUMBER]"
click at [141, 156] on div "Showrounds Scheduler" at bounding box center [97, 152] width 168 height 25
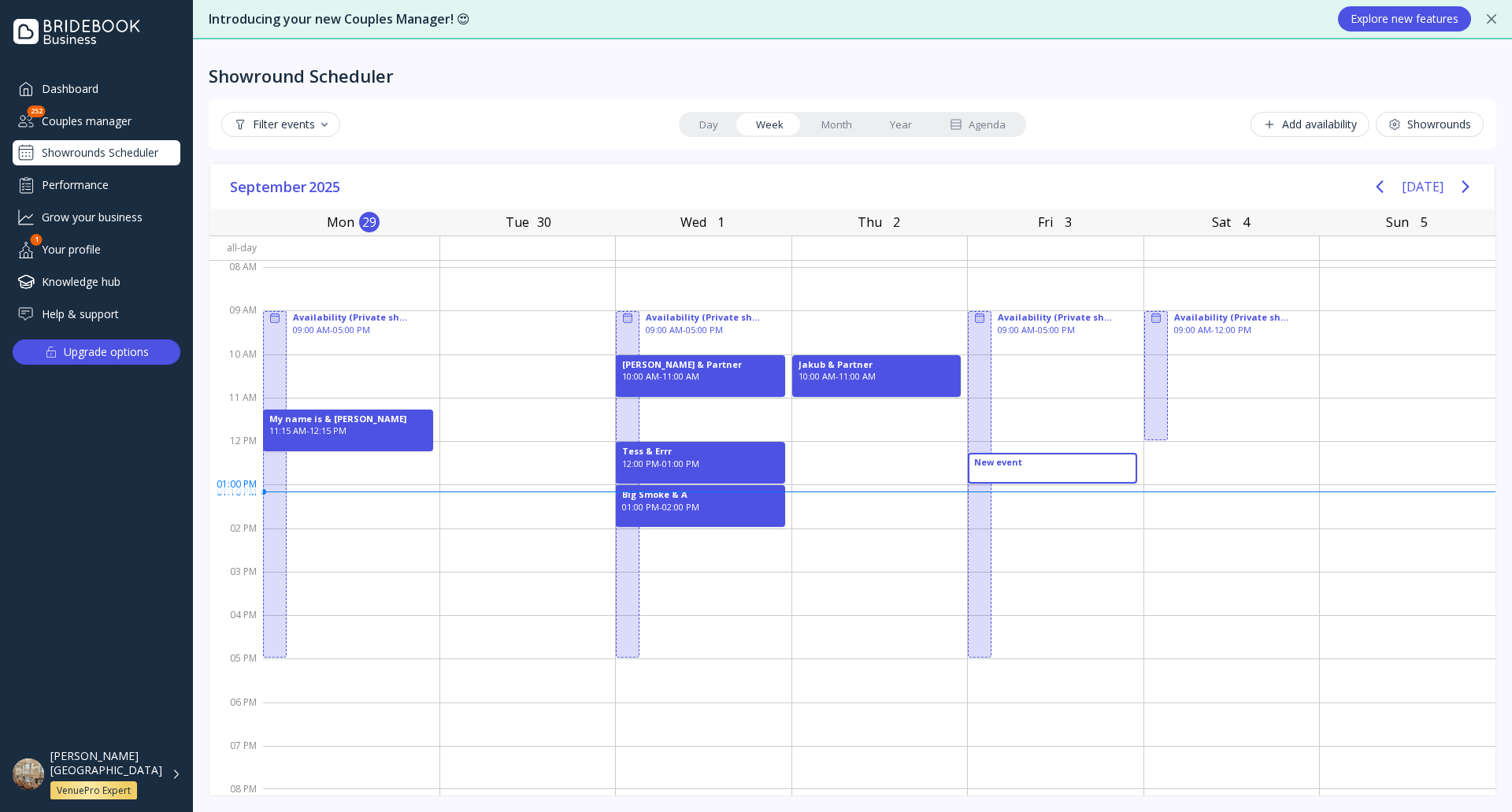
drag, startPoint x: 1009, startPoint y: 457, endPoint x: 1036, endPoint y: 462, distance: 27.5
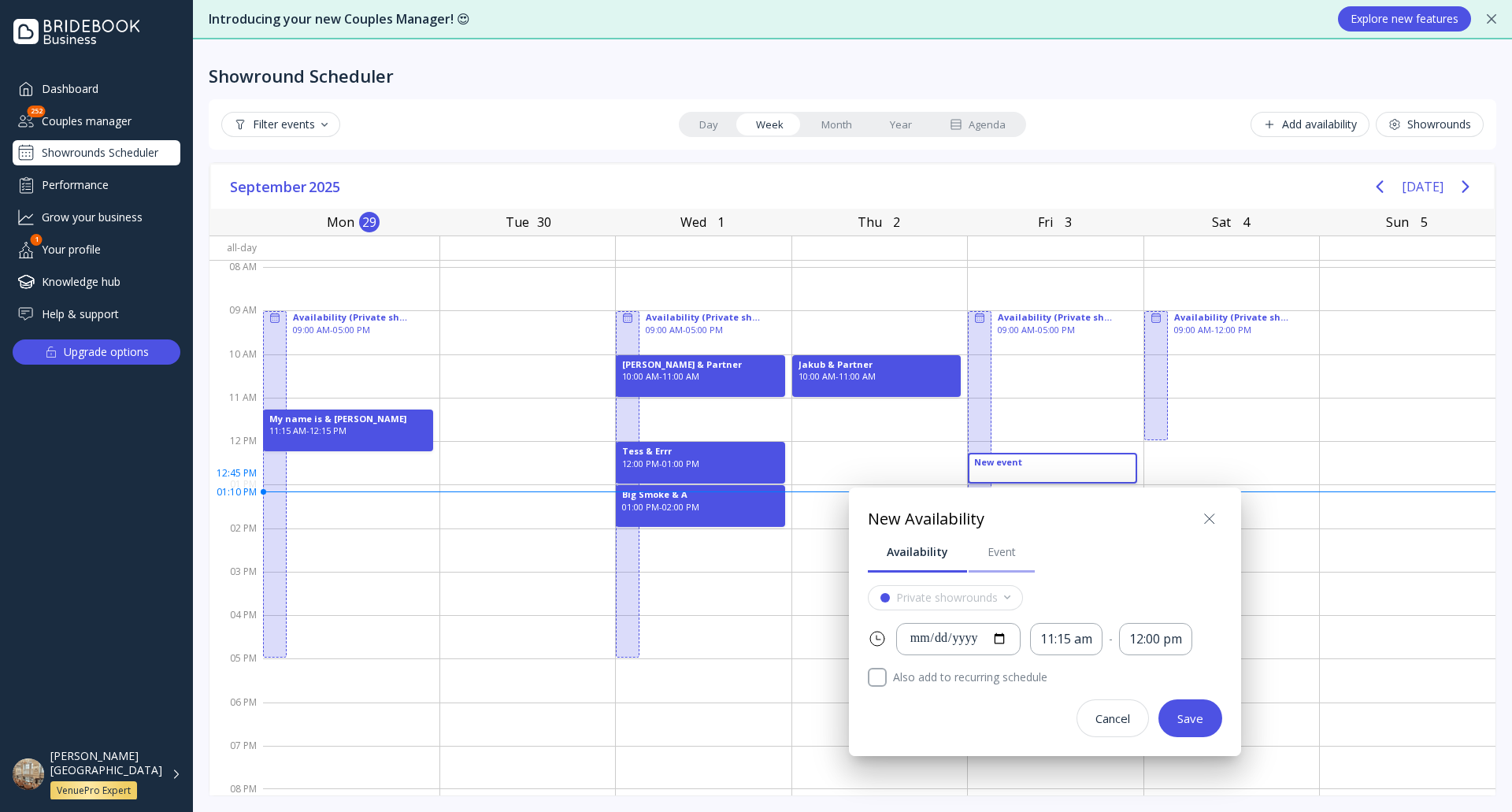
click at [998, 561] on link "Event" at bounding box center [1001, 551] width 66 height 41
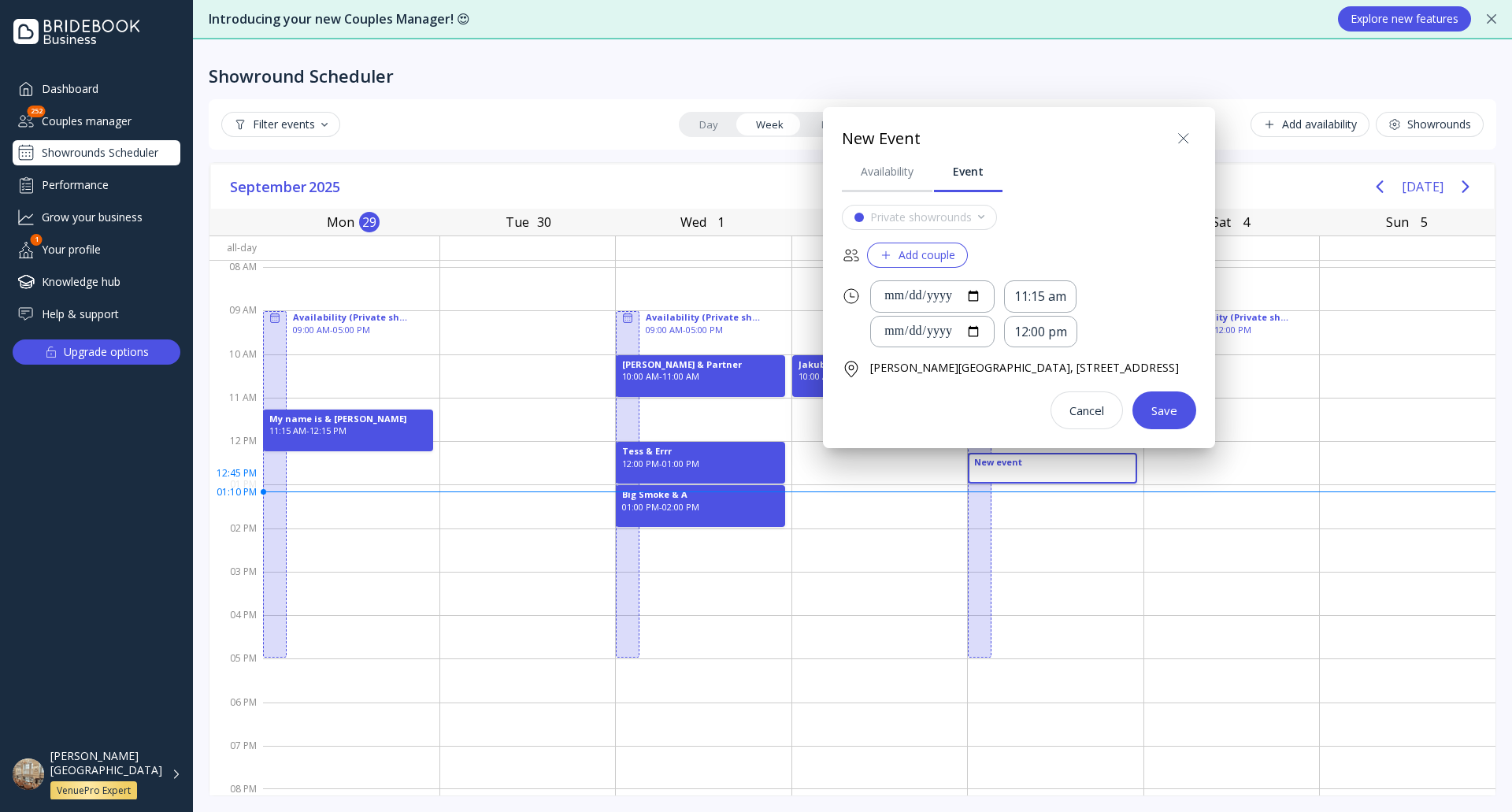
click at [940, 249] on div "Add couple" at bounding box center [917, 255] width 75 height 13
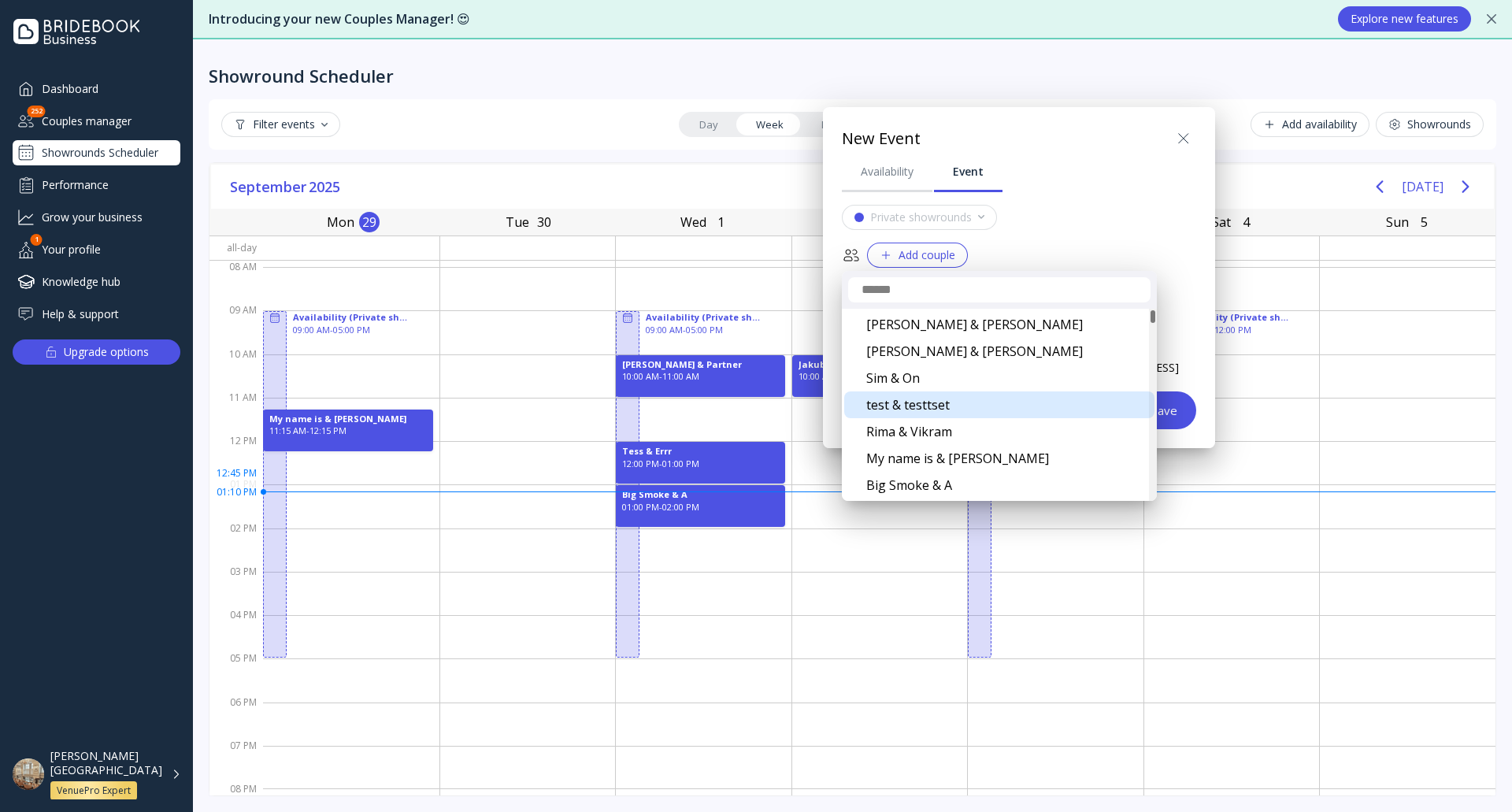
click at [959, 398] on div "test & testtset" at bounding box center [1000, 404] width 311 height 27
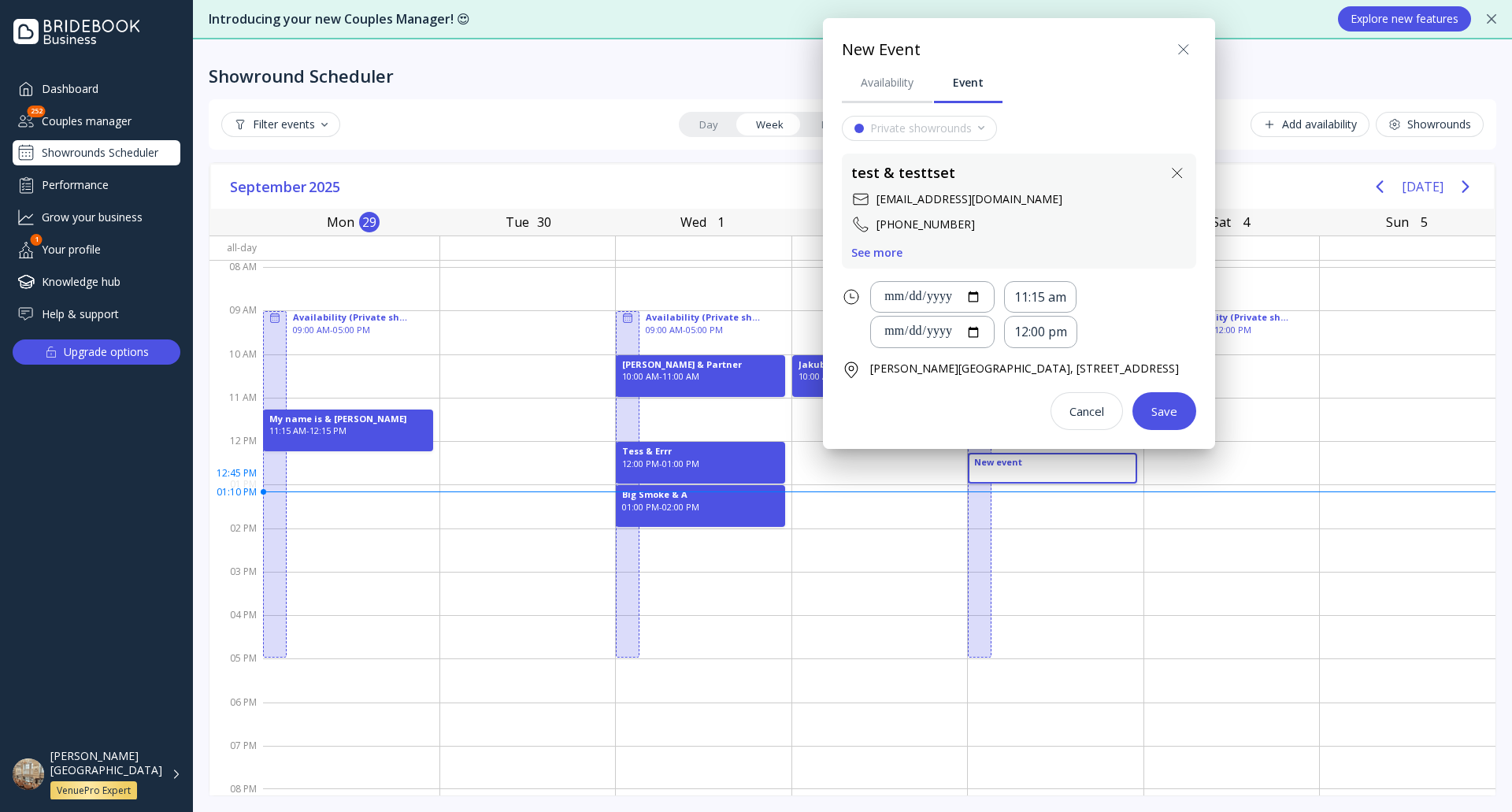
click at [1178, 412] on div "Save" at bounding box center [1165, 411] width 26 height 13
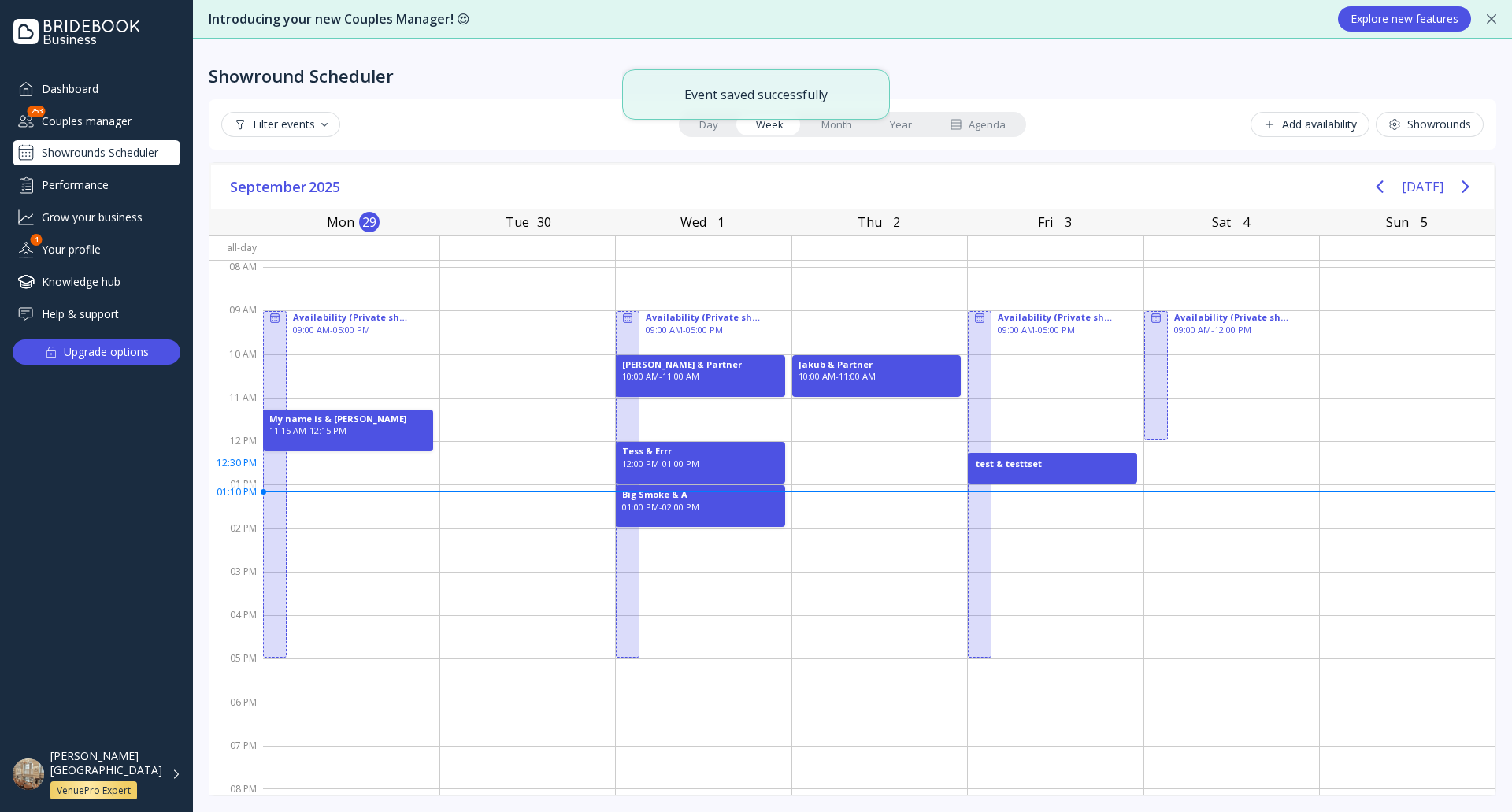
click at [1052, 464] on div "test & testtset" at bounding box center [1052, 464] width 153 height 13
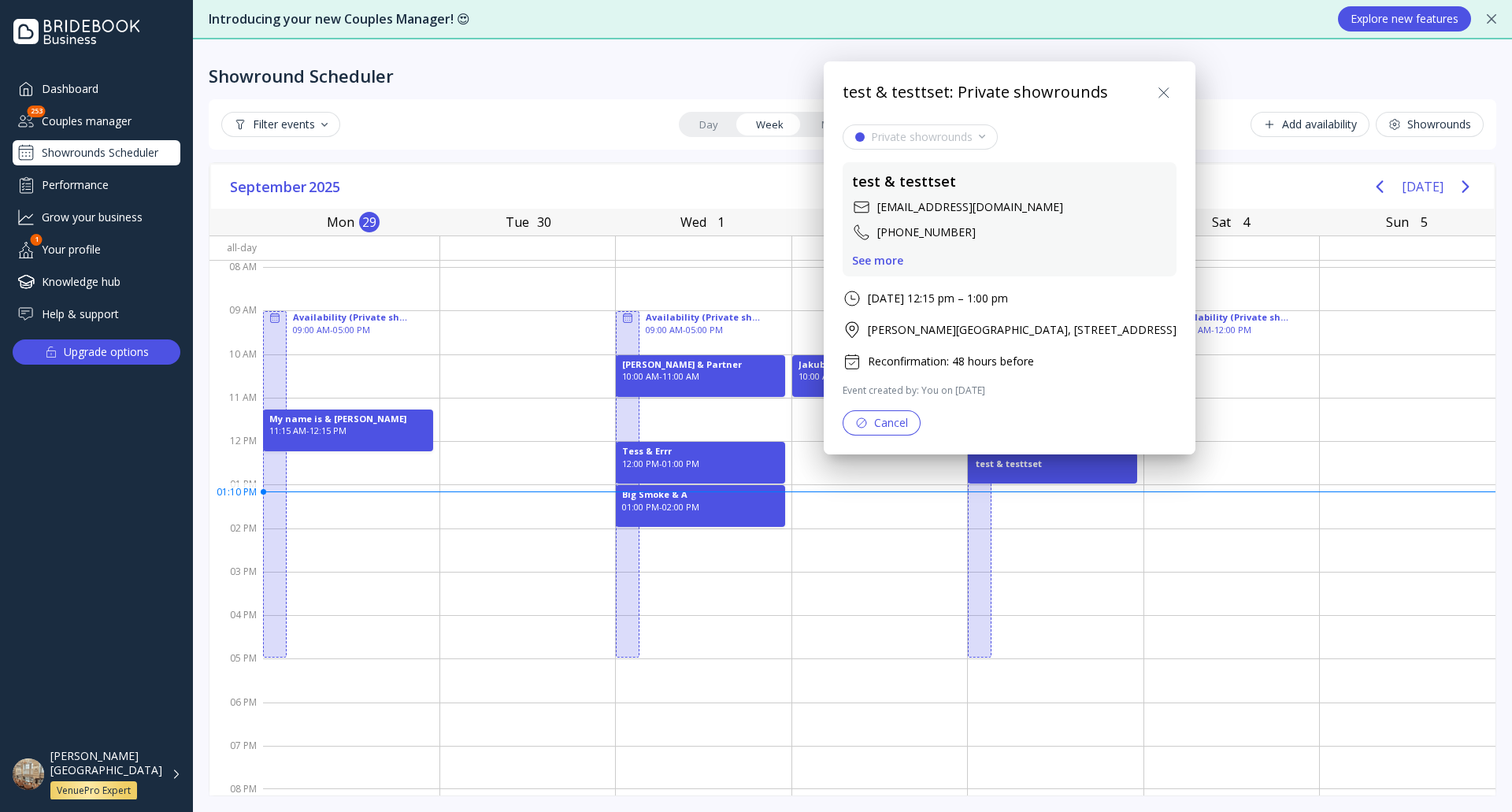
click at [888, 260] on div "See more" at bounding box center [878, 261] width 51 height 13
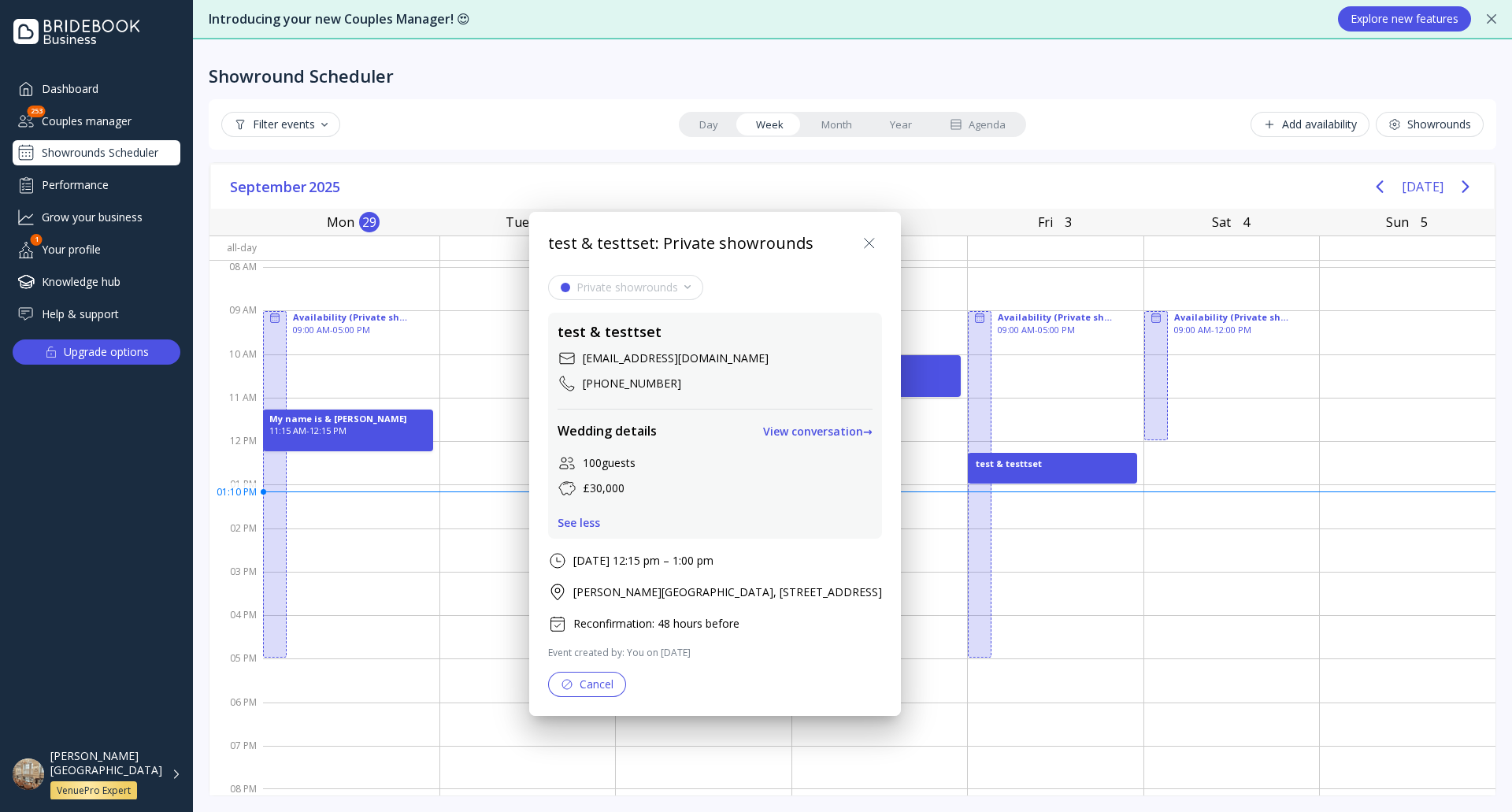
click at [867, 437] on div "View conversation →" at bounding box center [818, 431] width 110 height 13
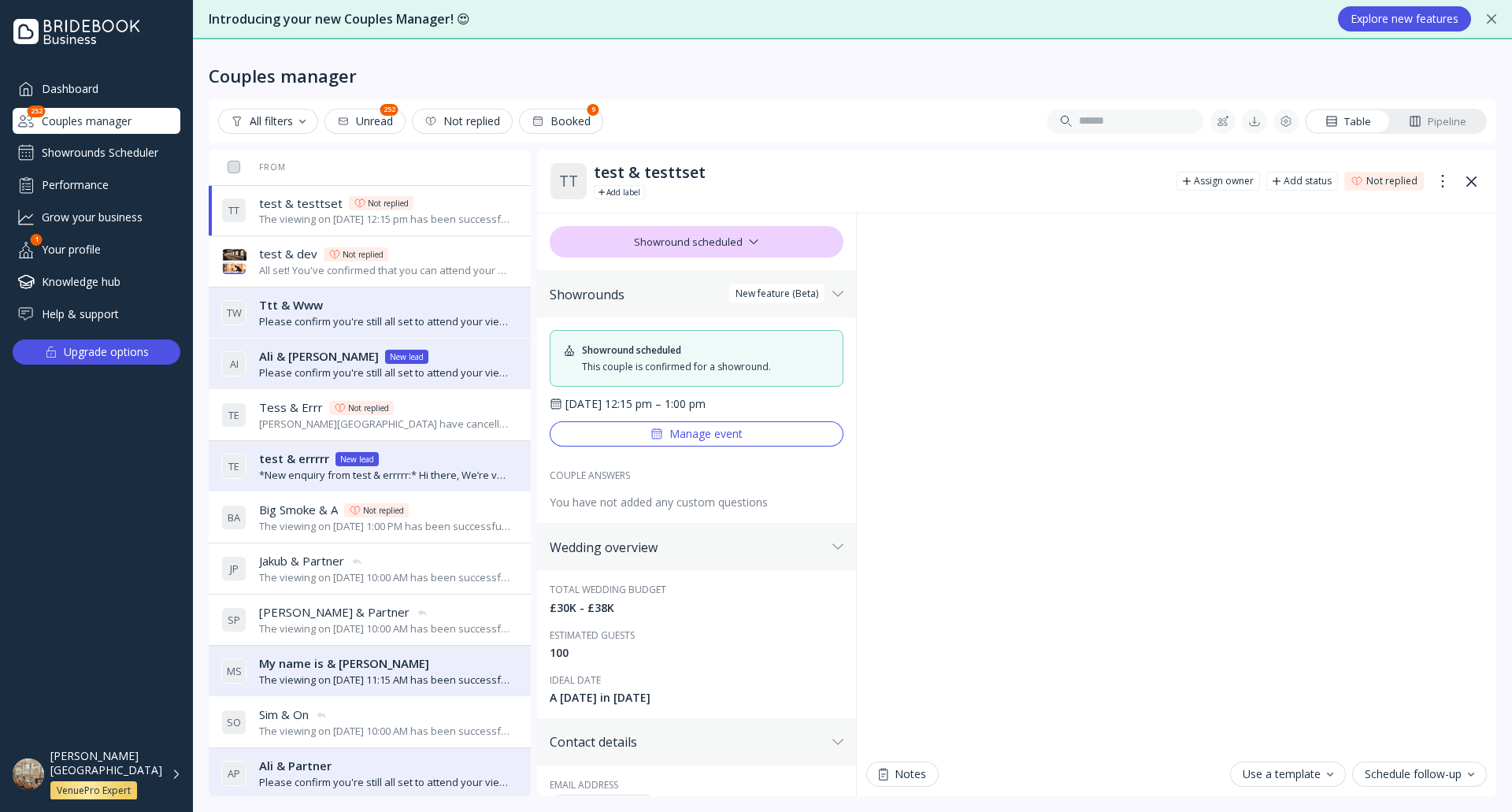
click at [425, 257] on div "test & dev test & [PERSON_NAME] Not replied" at bounding box center [385, 254] width 253 height 16
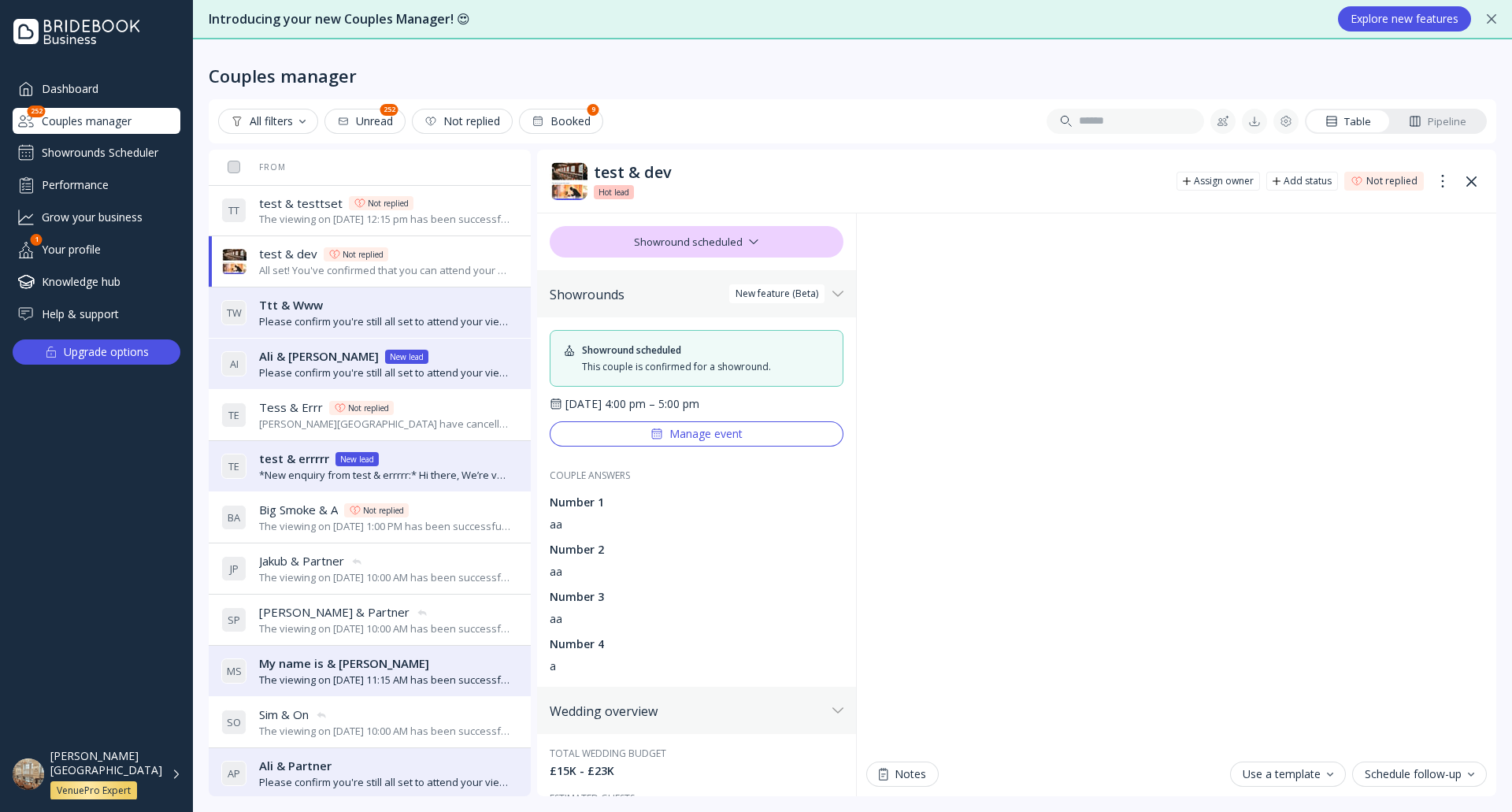
click at [434, 304] on div "Ttt & Www [PERSON_NAME] & Www" at bounding box center [385, 305] width 253 height 16
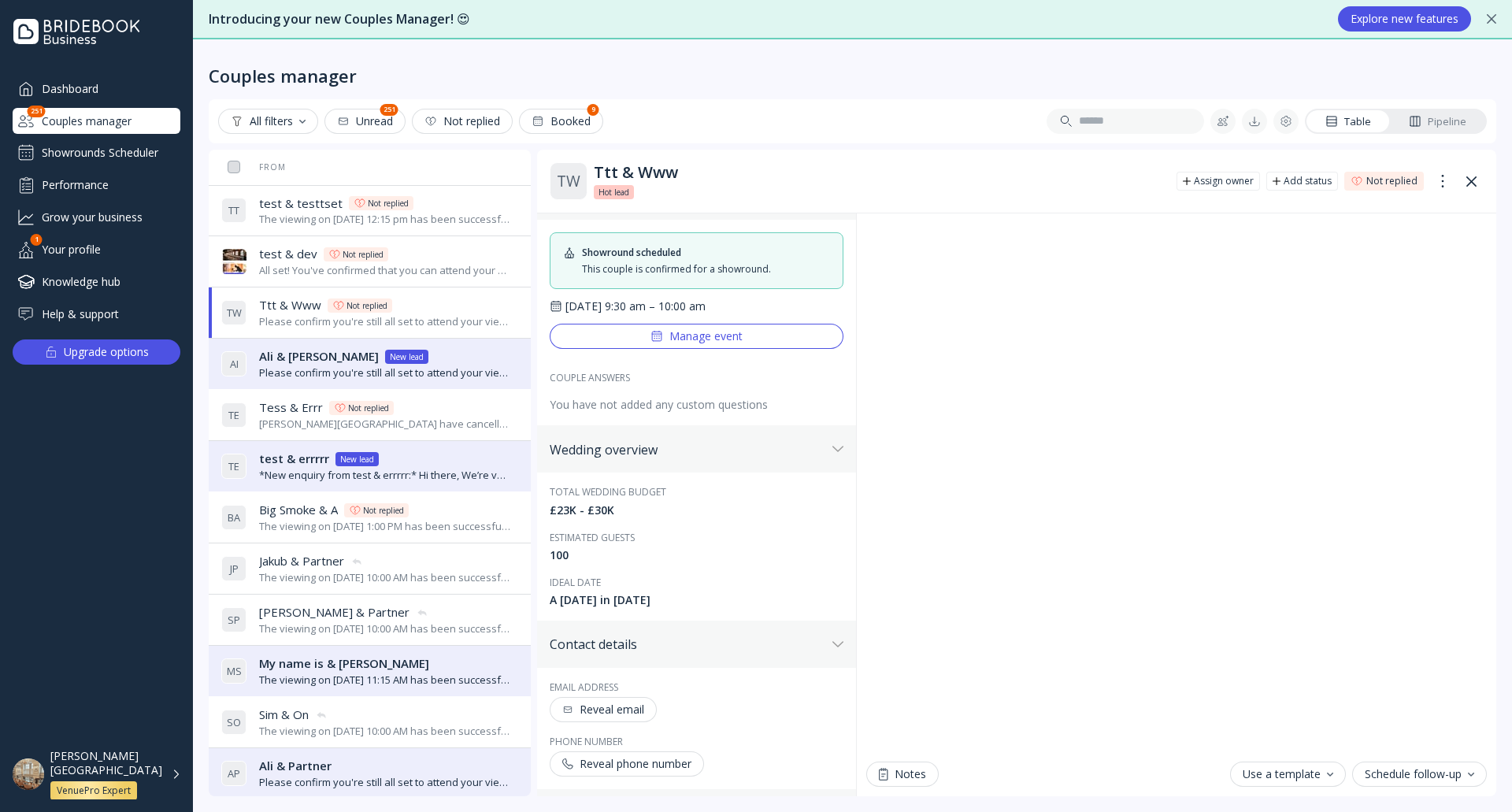
scroll to position [236, 0]
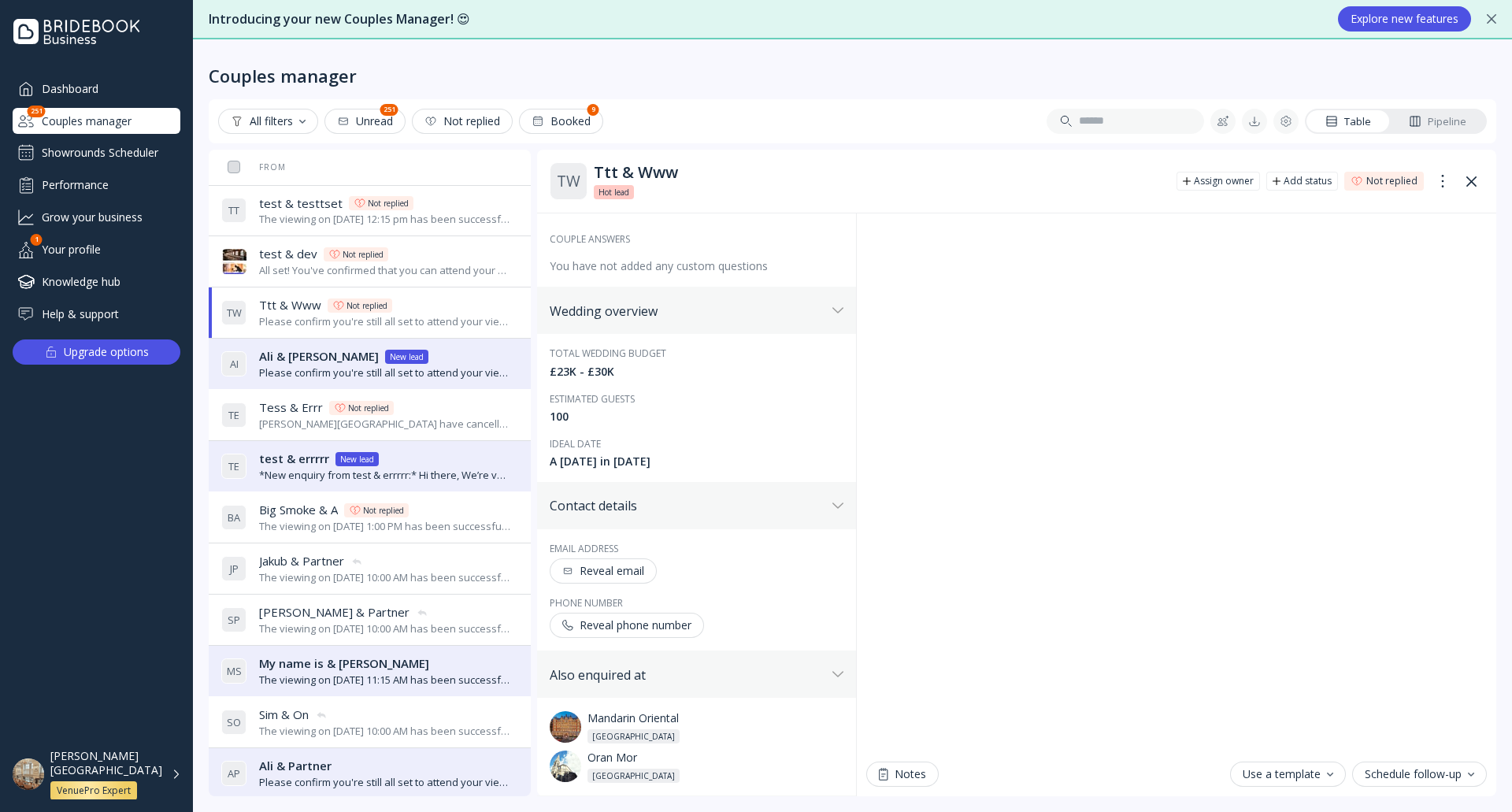
click at [614, 565] on div "Reveal email" at bounding box center [603, 571] width 82 height 13
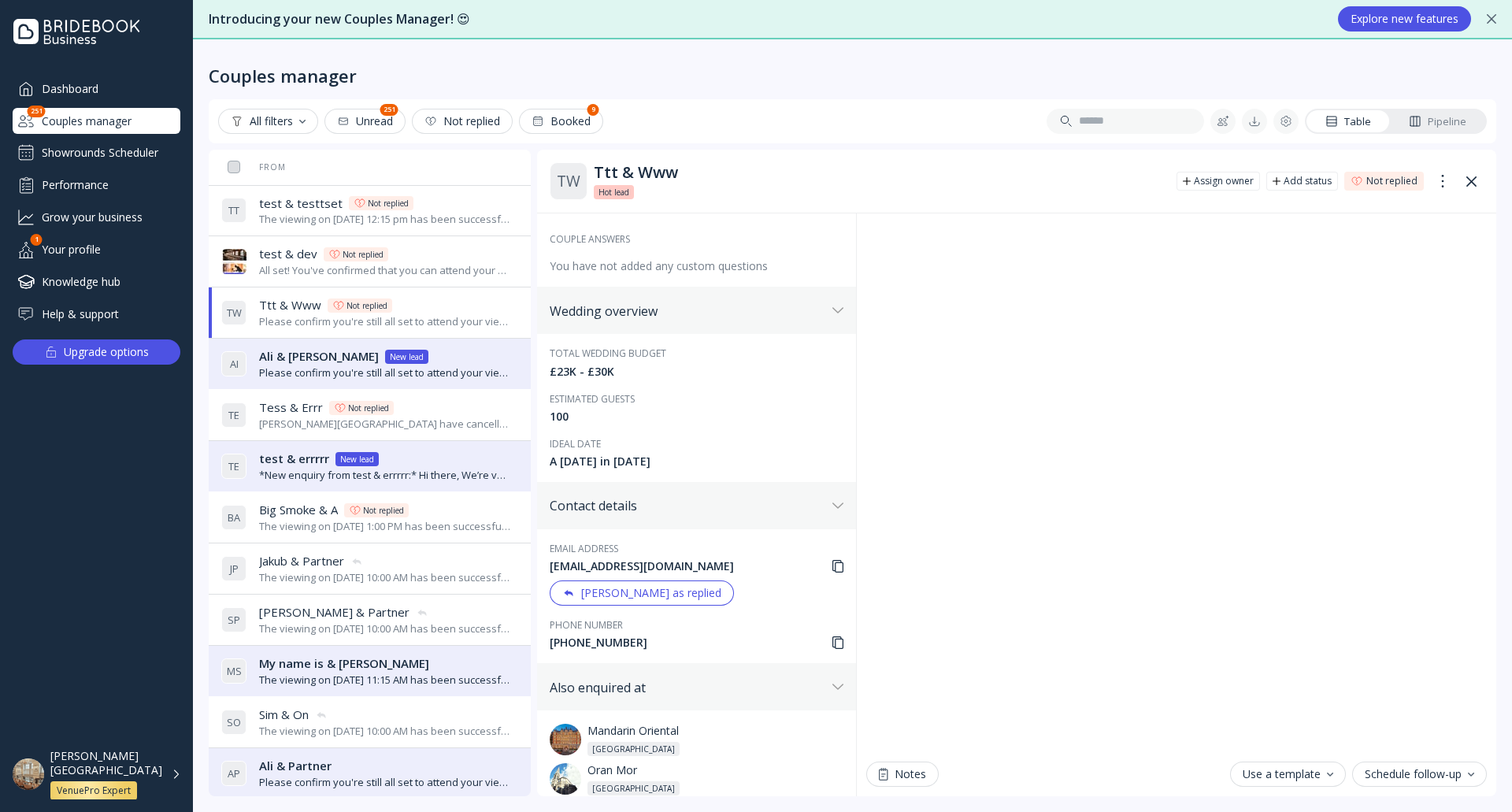
click at [833, 562] on icon at bounding box center [838, 566] width 11 height 13
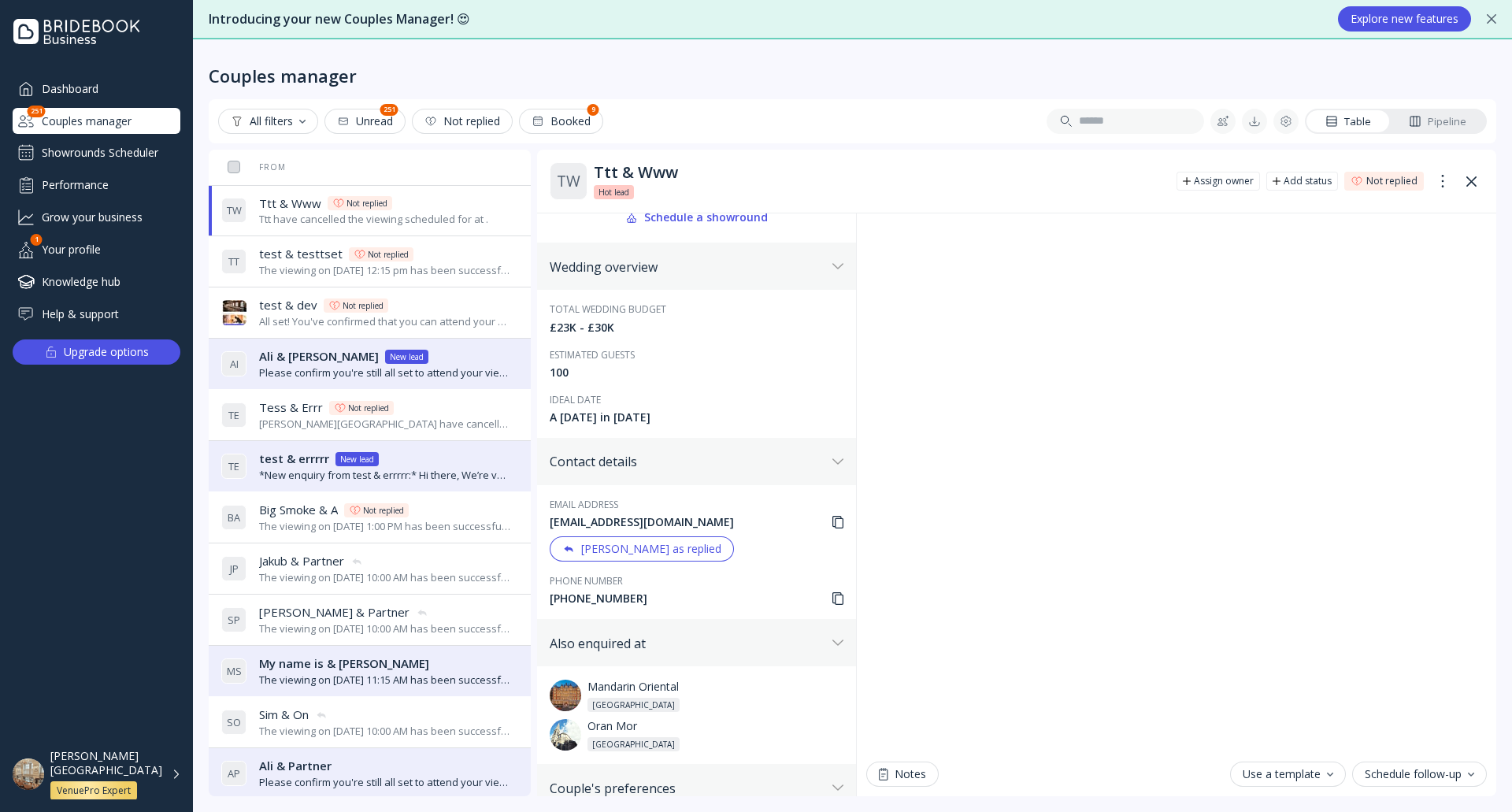
click at [440, 259] on div "test & testtset test & testtset Not replied" at bounding box center [385, 254] width 253 height 16
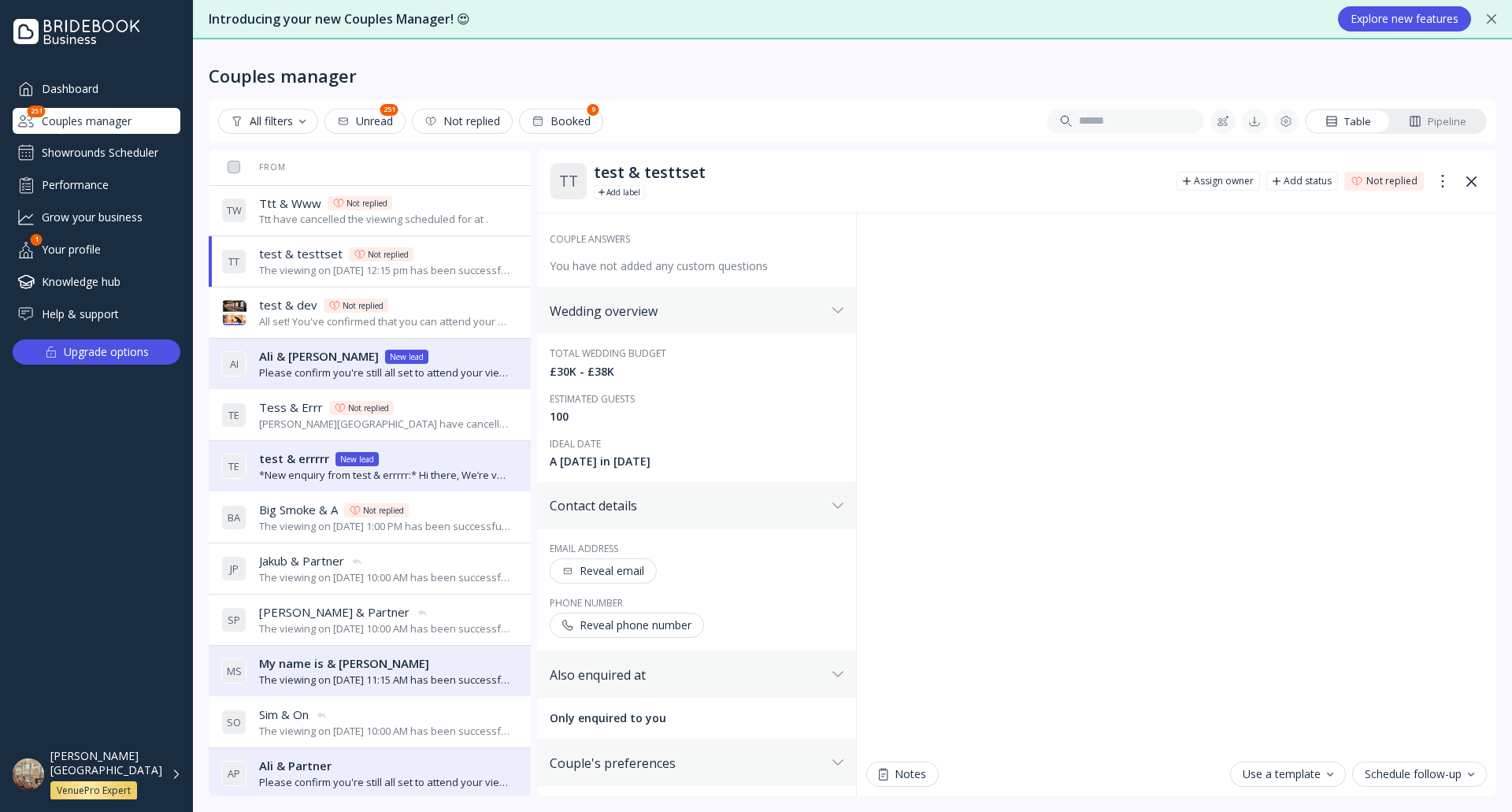
click at [459, 204] on div "Ttt & Www [PERSON_NAME] & Www Not replied" at bounding box center [373, 203] width 229 height 16
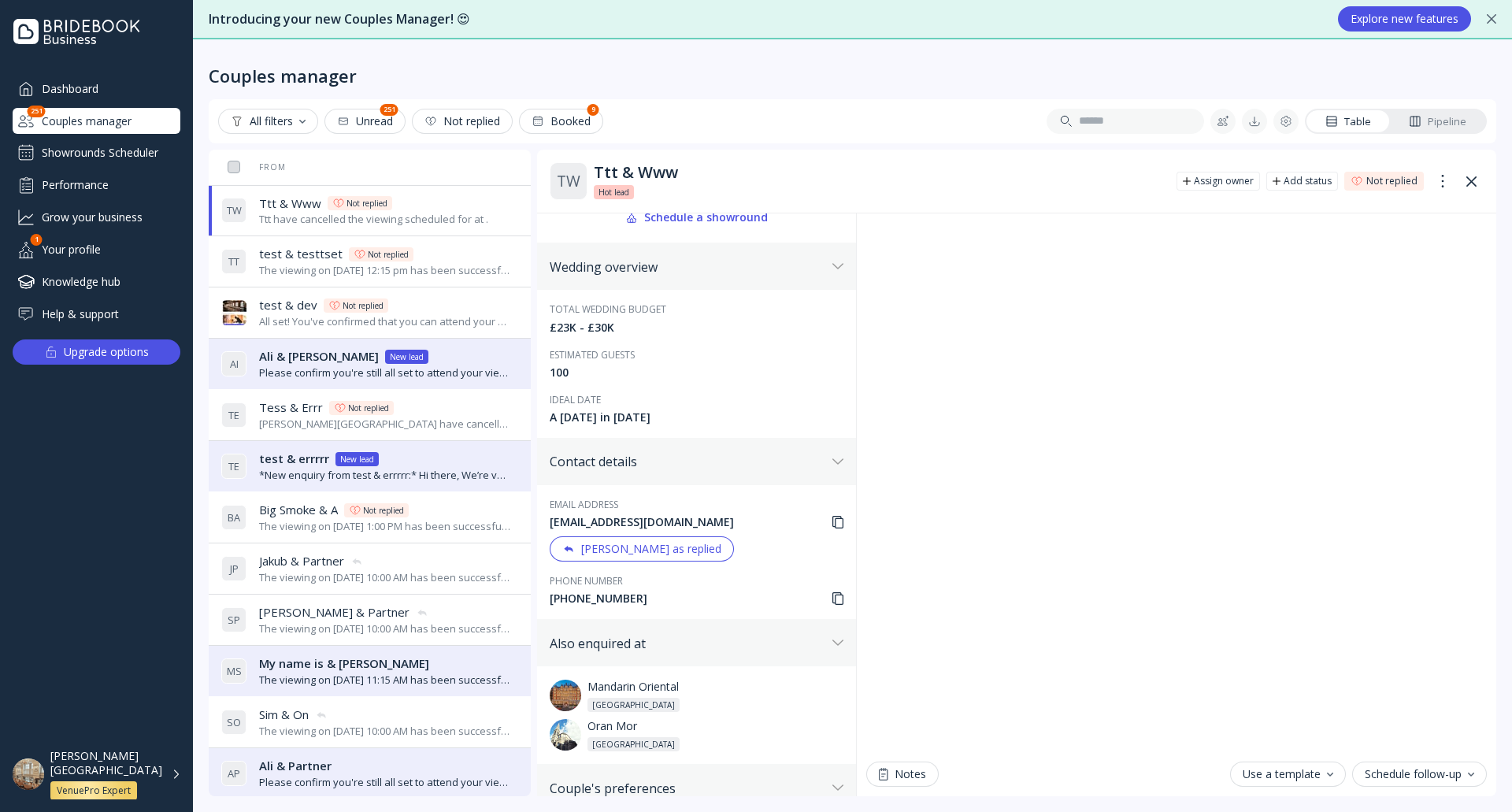
click at [457, 255] on div "test & testtset test & testtset Not replied" at bounding box center [385, 254] width 253 height 16
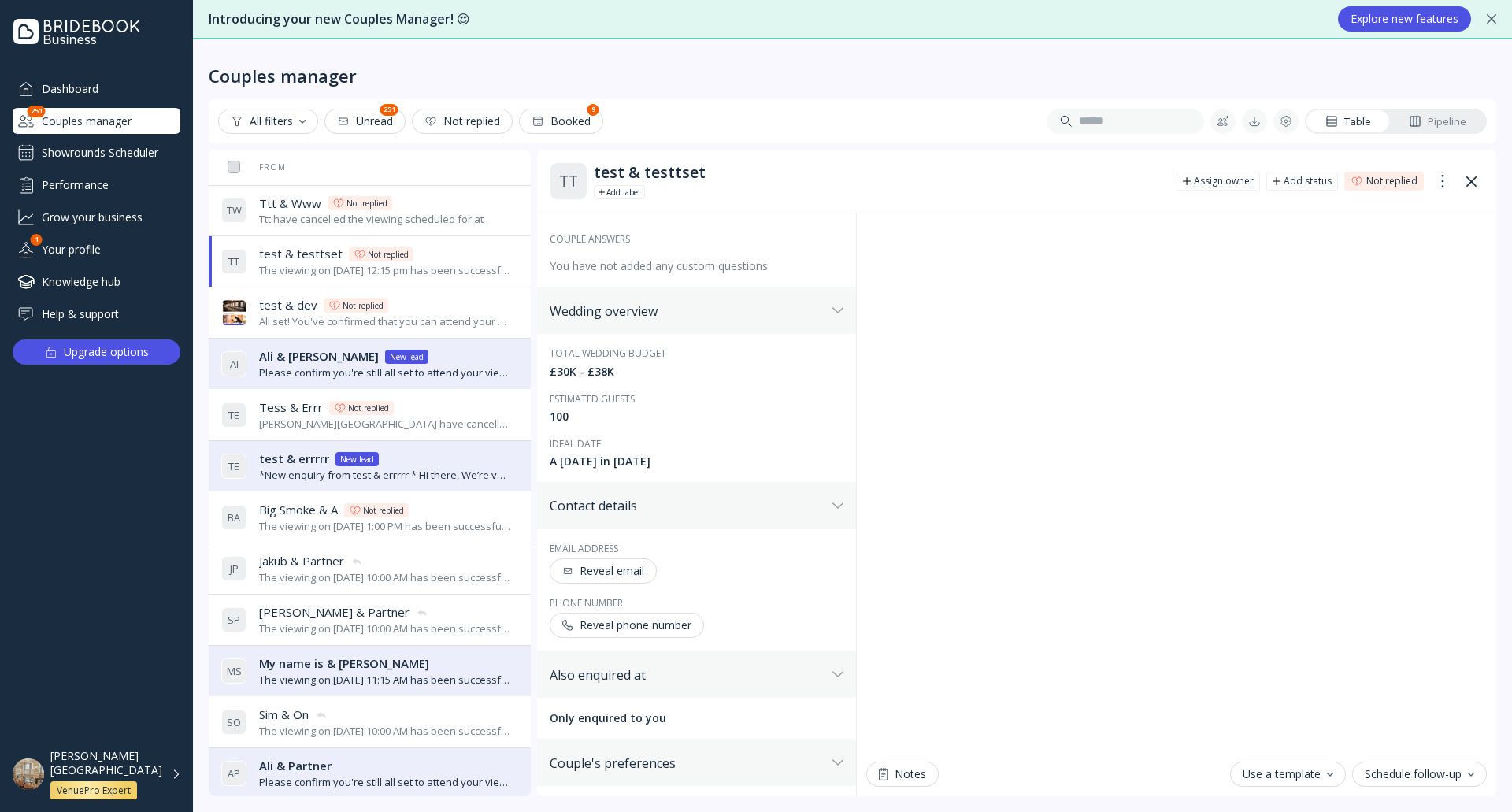
click at [442, 311] on div "test & dev test & [PERSON_NAME] Not replied" at bounding box center [385, 305] width 253 height 16
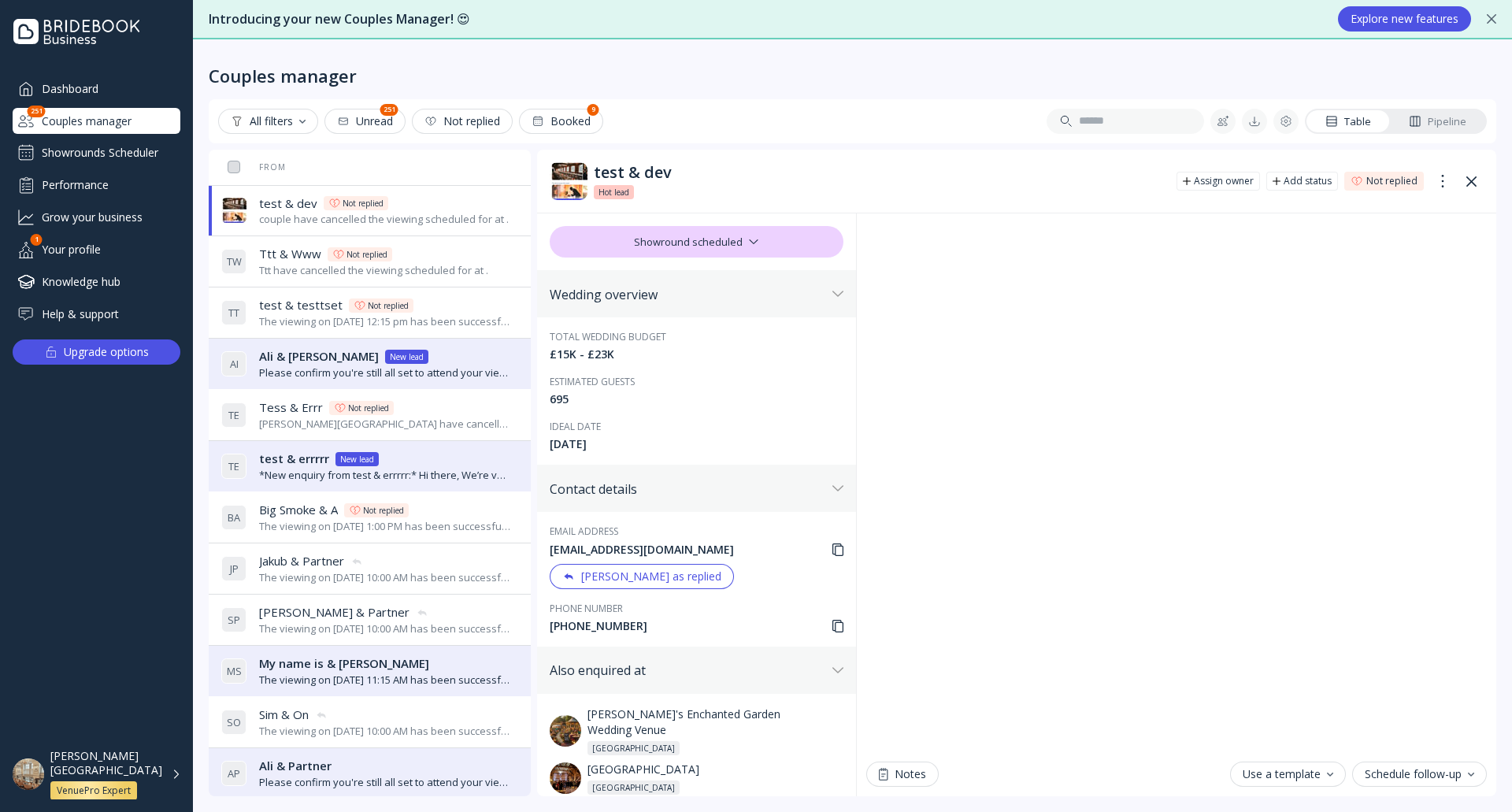
click at [425, 216] on div "couple have cancelled the viewing scheduled for at ." at bounding box center [383, 219] width 249 height 15
click at [438, 263] on div "Ttt have cancelled the viewing scheduled for at ." at bounding box center [373, 270] width 229 height 15
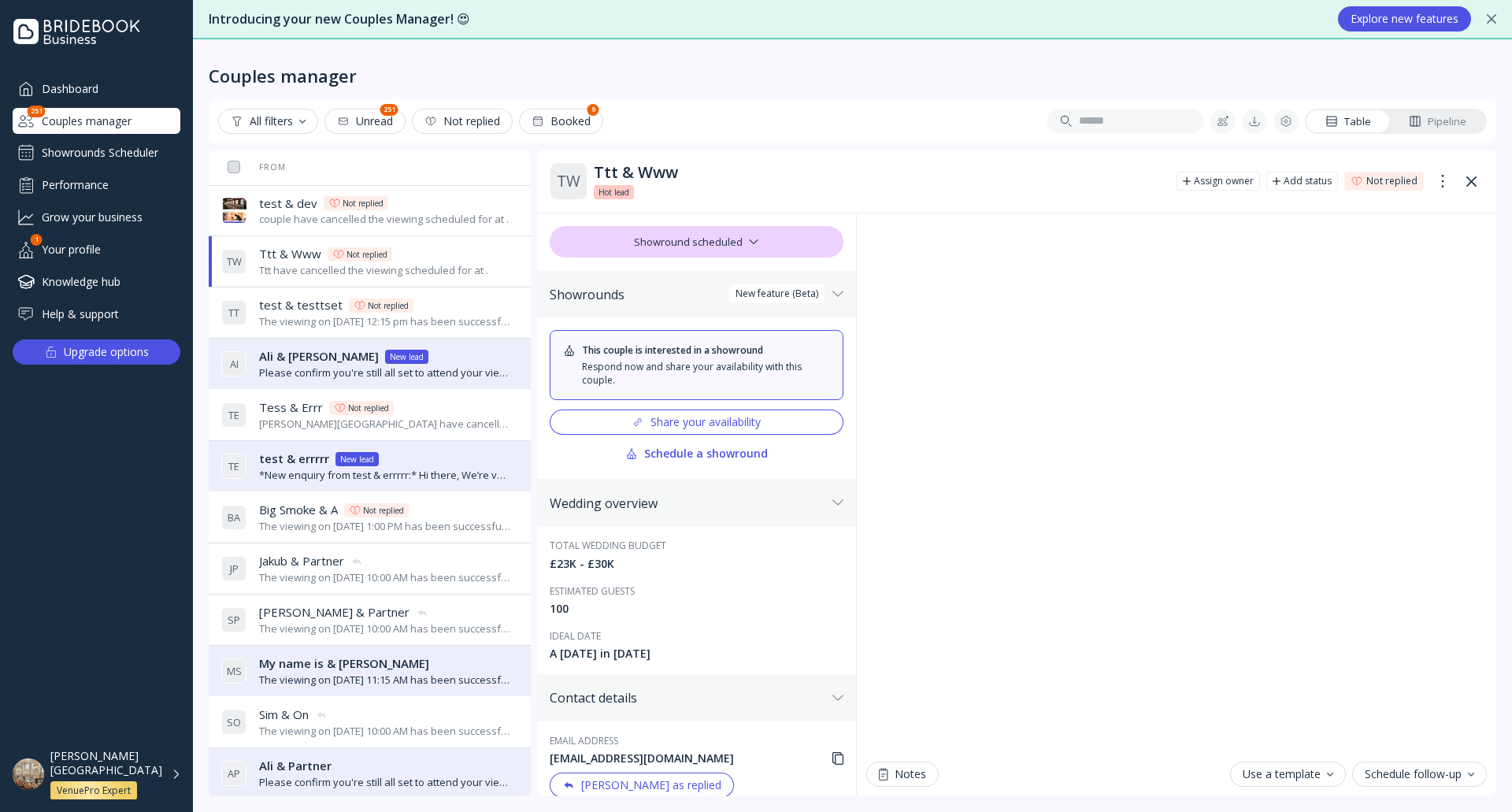
click at [416, 209] on div "test & dev test & [PERSON_NAME] Not replied" at bounding box center [383, 203] width 249 height 16
